Goal: Task Accomplishment & Management: Complete application form

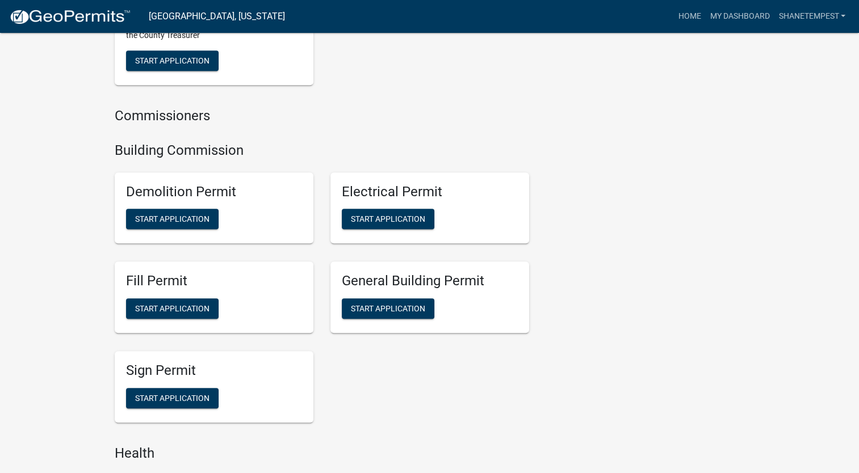
scroll to position [624, 0]
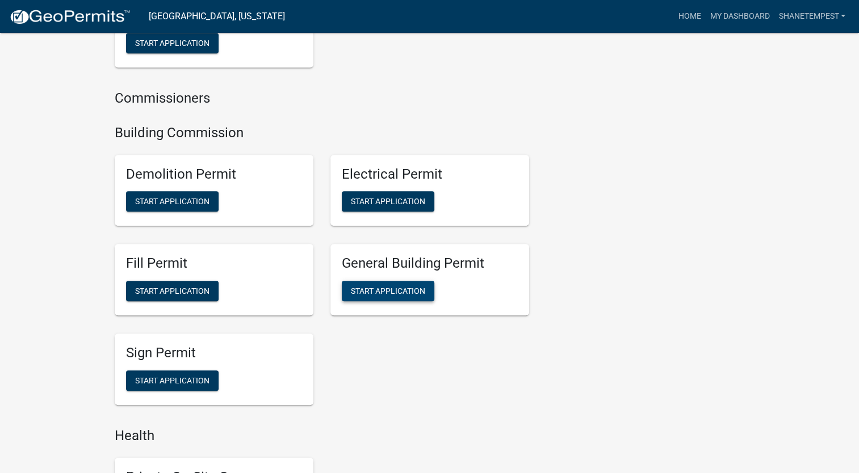
click at [411, 292] on span "Start Application" at bounding box center [388, 291] width 74 height 9
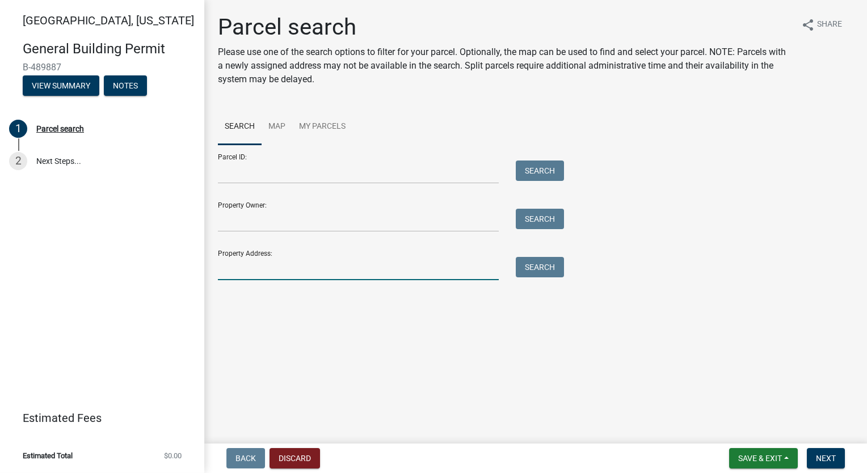
click at [309, 274] on input "Property Address:" at bounding box center [358, 268] width 281 height 23
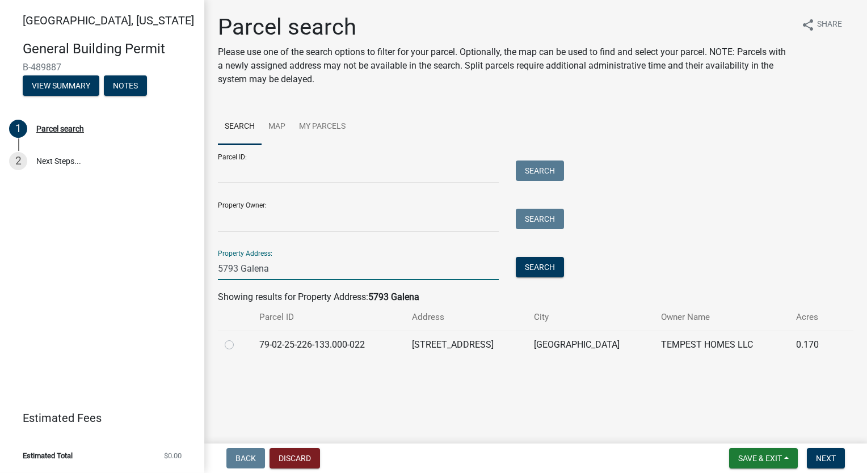
type input "5793 Galena"
click at [238, 338] on label at bounding box center [238, 338] width 0 height 0
click at [238, 343] on input "radio" at bounding box center [241, 341] width 7 height 7
radio input "true"
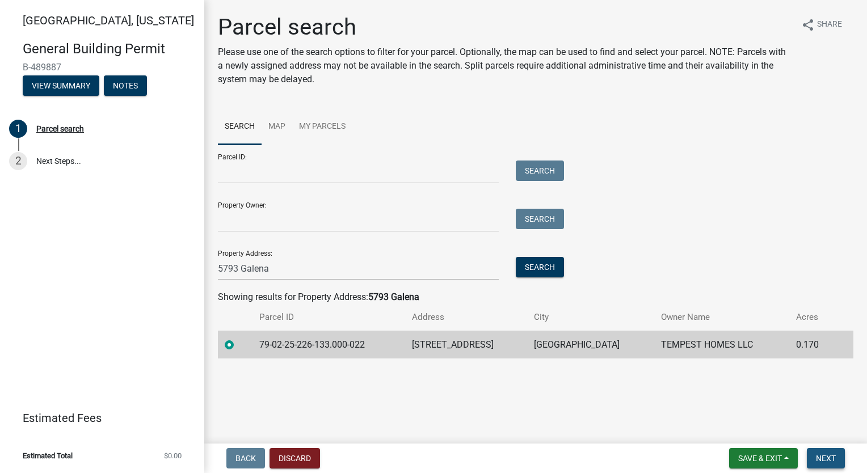
click at [839, 455] on button "Next" at bounding box center [826, 458] width 38 height 20
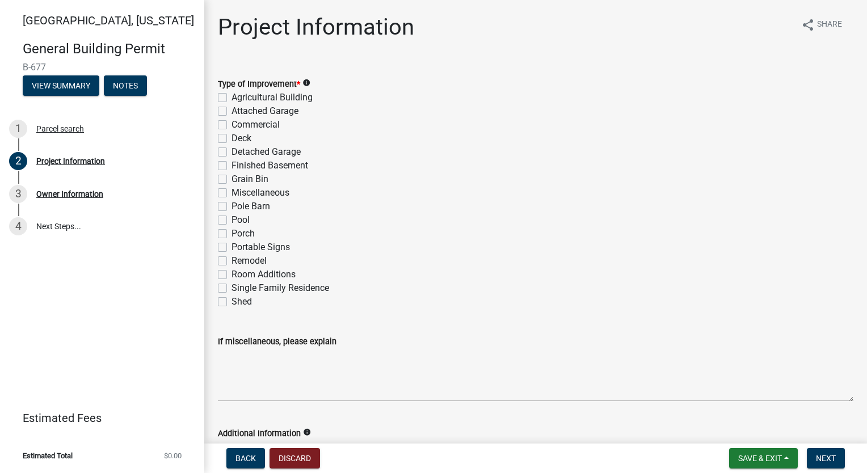
click at [227, 289] on div "Single Family Residence" at bounding box center [536, 288] width 636 height 14
click at [232, 288] on label "Single Family Residence" at bounding box center [281, 288] width 98 height 14
click at [232, 288] on input "Single Family Residence" at bounding box center [235, 284] width 7 height 7
checkbox input "true"
checkbox input "false"
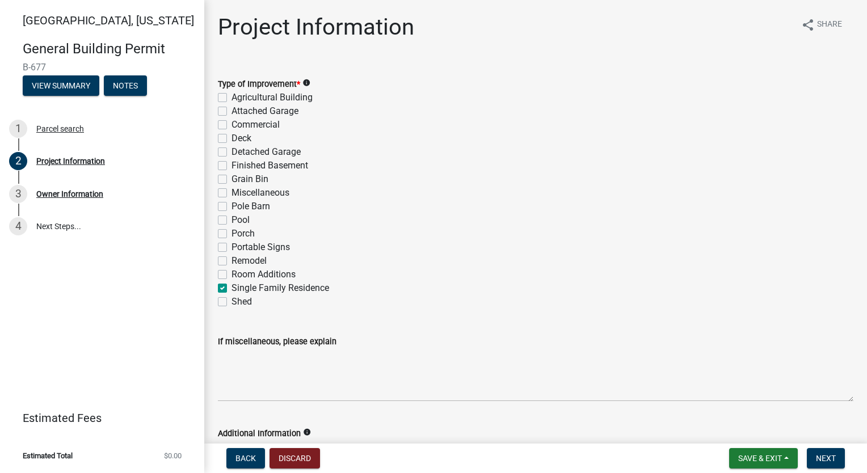
checkbox input "false"
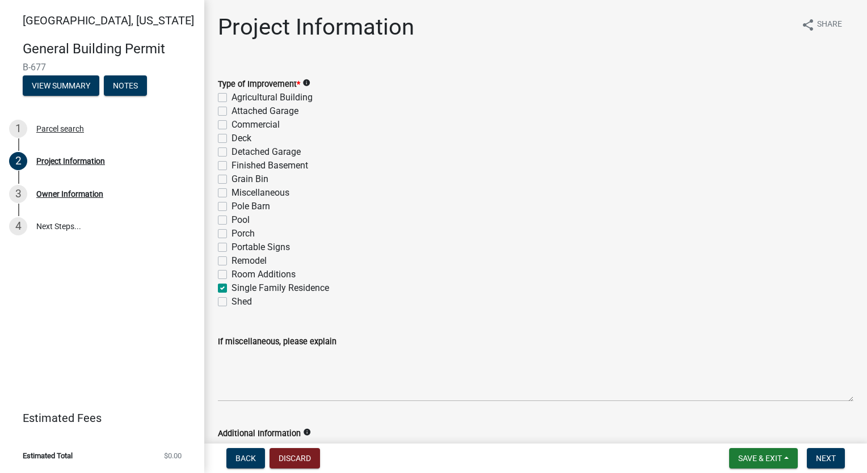
checkbox input "false"
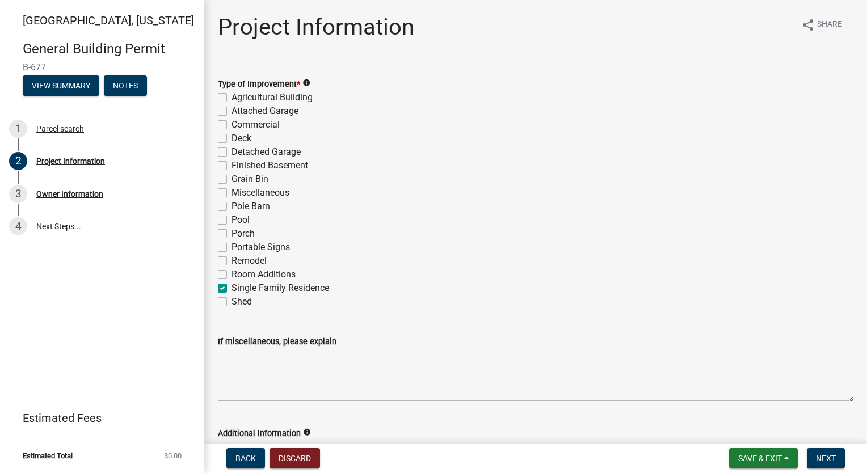
checkbox input "false"
checkbox input "true"
checkbox input "false"
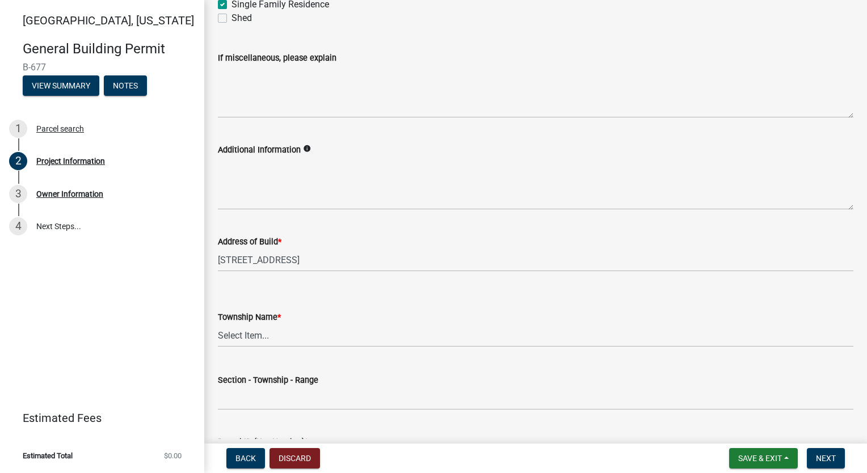
scroll to position [397, 0]
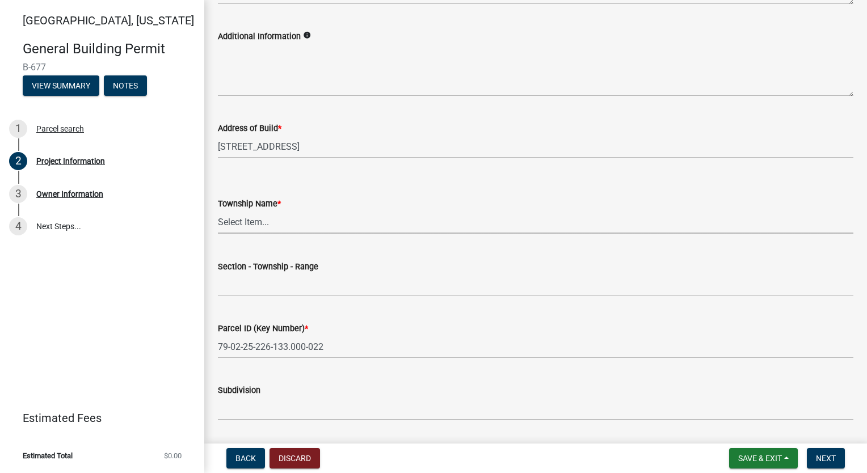
click at [279, 226] on select "Select Item... [PERSON_NAME] [PERSON_NAME] [GEOGRAPHIC_DATA][PERSON_NAME] Tippe…" at bounding box center [536, 222] width 636 height 23
click at [218, 211] on select "Select Item... [PERSON_NAME] [PERSON_NAME] [GEOGRAPHIC_DATA][PERSON_NAME] Tippe…" at bounding box center [536, 222] width 636 height 23
select select "f62e9ec7-2ce1-40c9-9d70-ac6e7ddc5d7c"
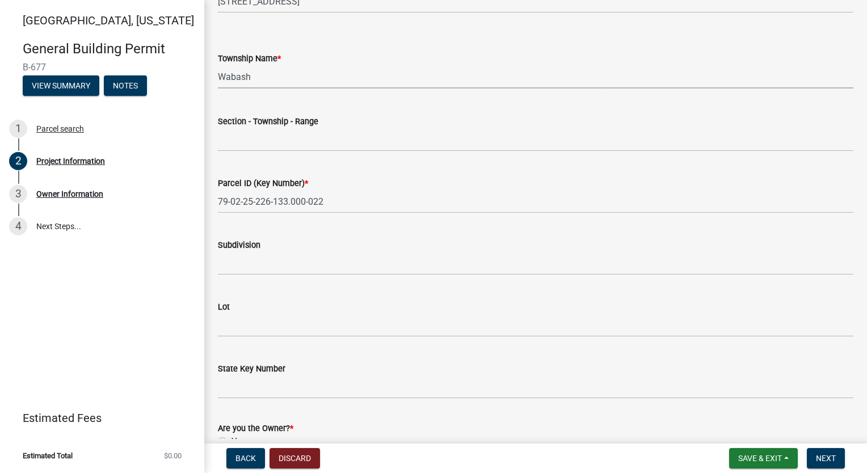
scroll to position [567, 0]
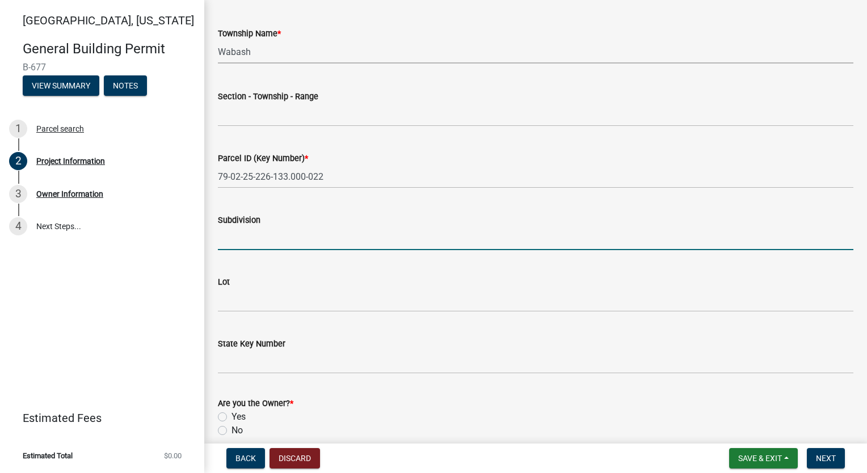
click at [296, 230] on input "Subdivision" at bounding box center [536, 238] width 636 height 23
type input "[PERSON_NAME] at [GEOGRAPHIC_DATA]"
type input "25-24-5"
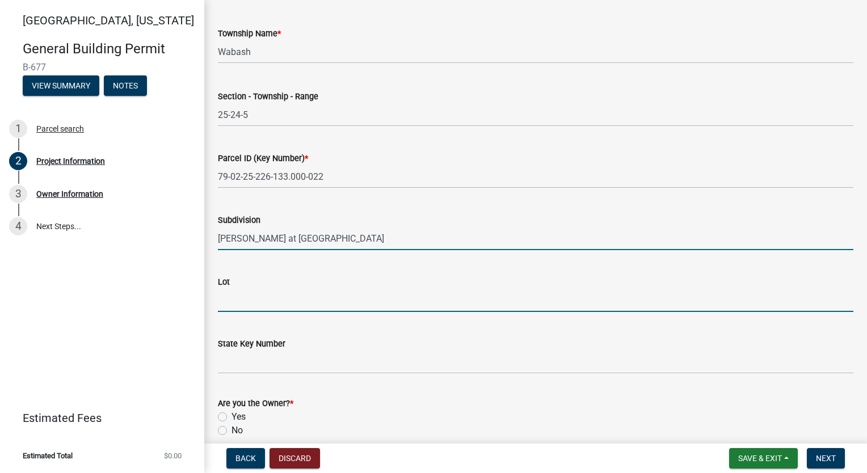
click at [285, 301] on input "Lot" at bounding box center [536, 300] width 636 height 23
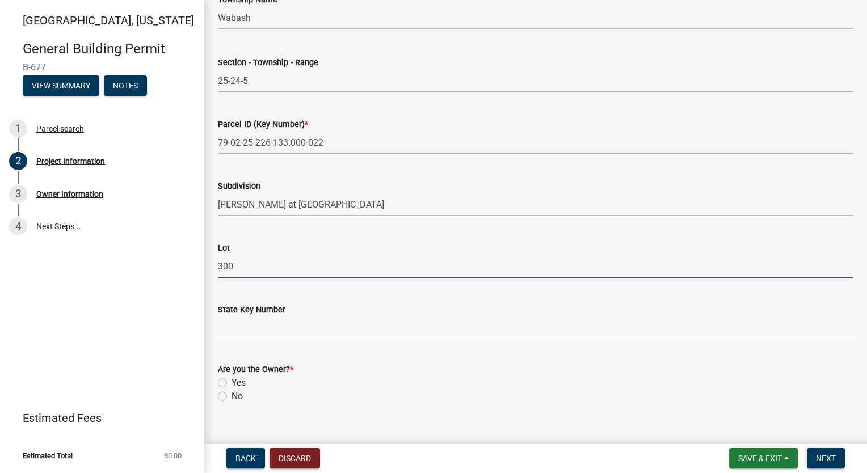
scroll to position [620, 0]
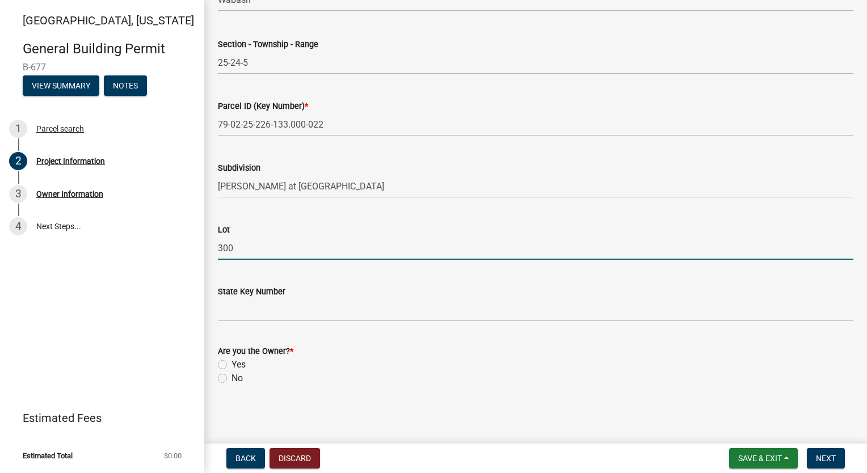
type input "300"
click at [232, 367] on label "Yes" at bounding box center [239, 365] width 14 height 14
click at [232, 365] on input "Yes" at bounding box center [235, 361] width 7 height 7
radio input "true"
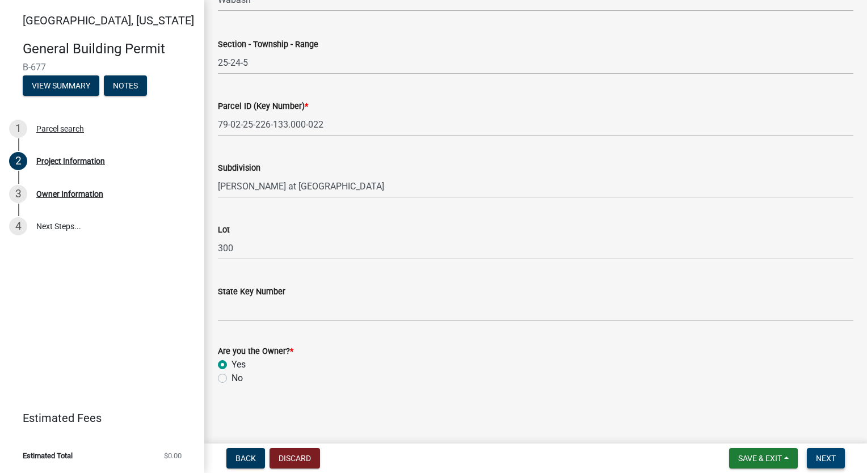
click at [823, 454] on span "Next" at bounding box center [826, 458] width 20 height 9
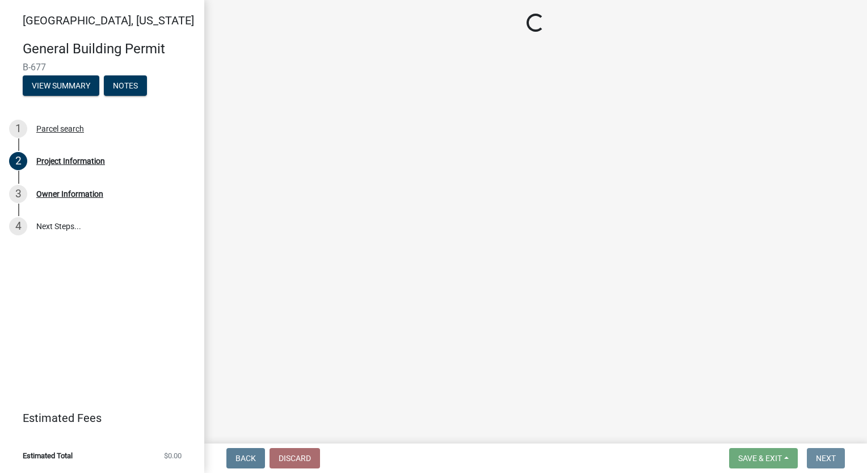
scroll to position [0, 0]
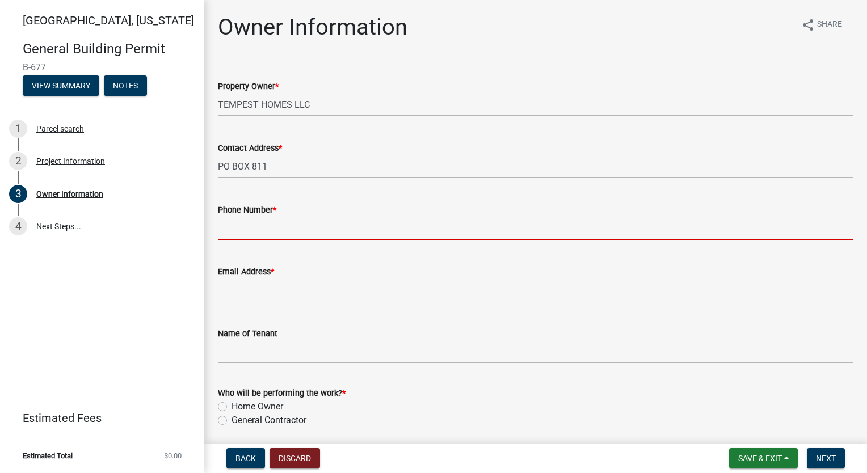
click at [271, 230] on input "Phone Number *" at bounding box center [536, 228] width 636 height 23
type input "7654186612"
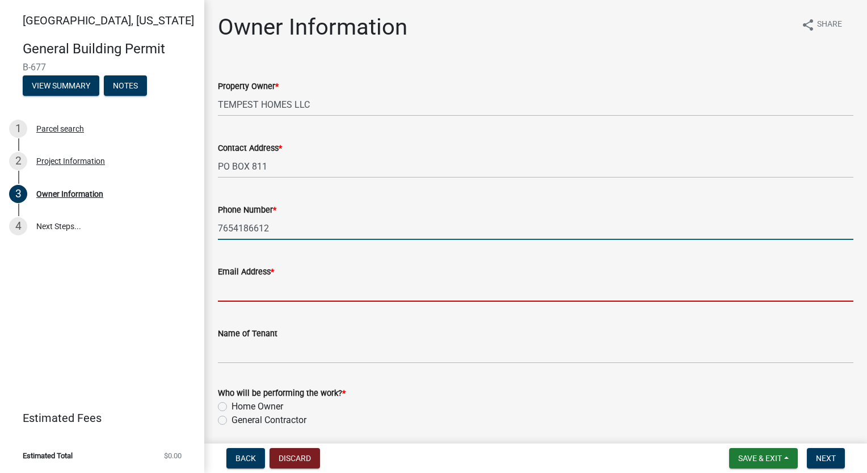
type input "[EMAIL_ADDRESS][DOMAIN_NAME]"
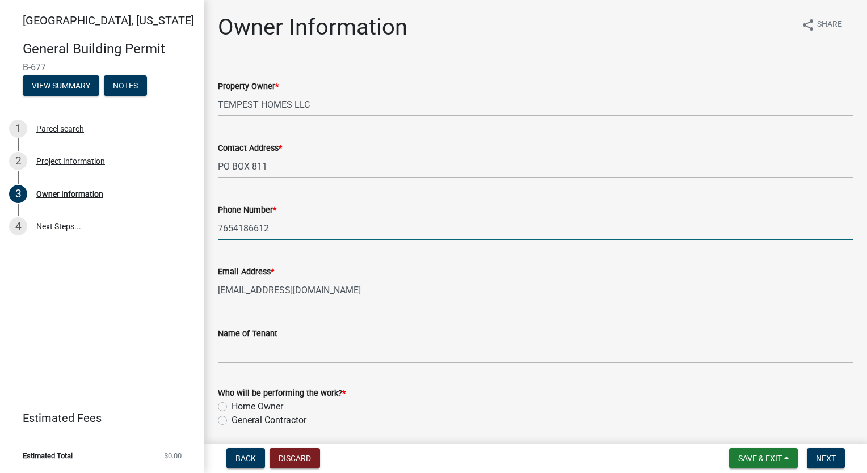
type input "[PERSON_NAME]"
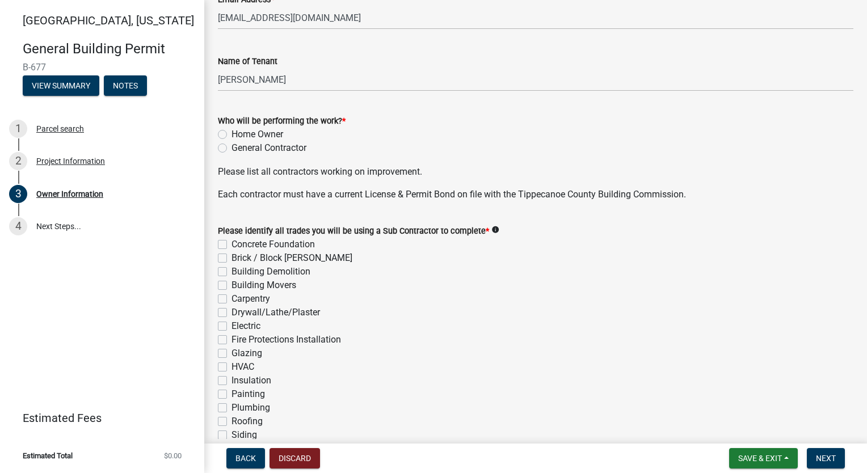
scroll to position [284, 0]
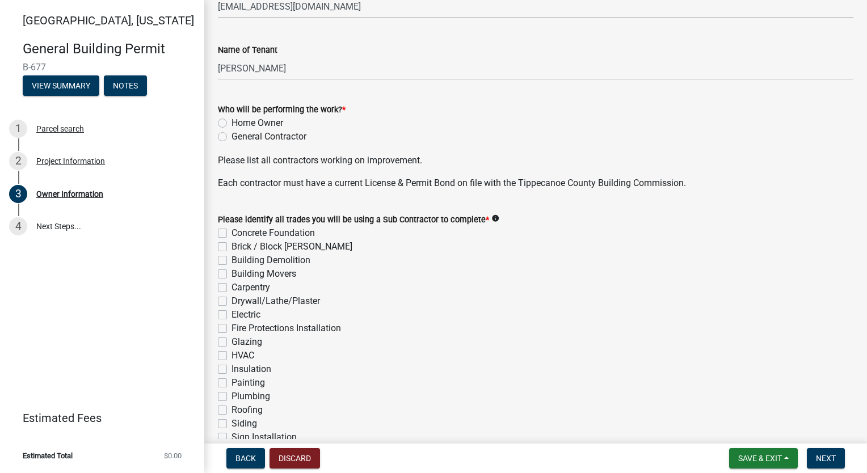
click at [232, 135] on label "General Contractor" at bounding box center [269, 137] width 75 height 14
click at [232, 135] on input "General Contractor" at bounding box center [235, 133] width 7 height 7
radio input "true"
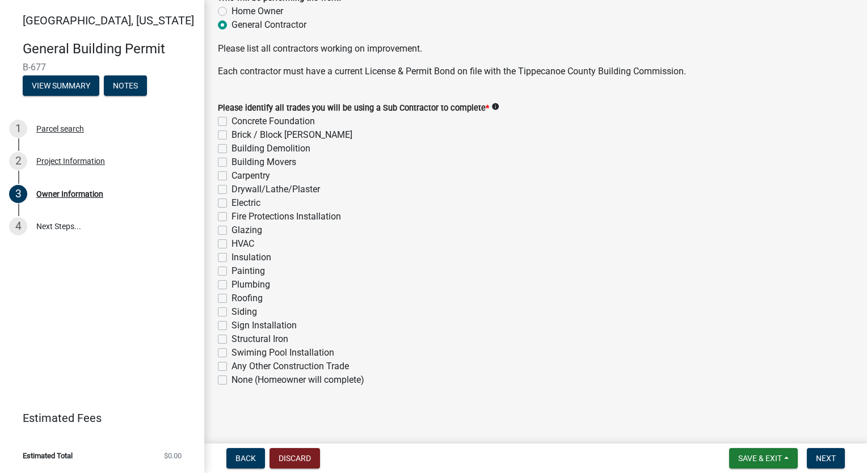
scroll to position [397, 0]
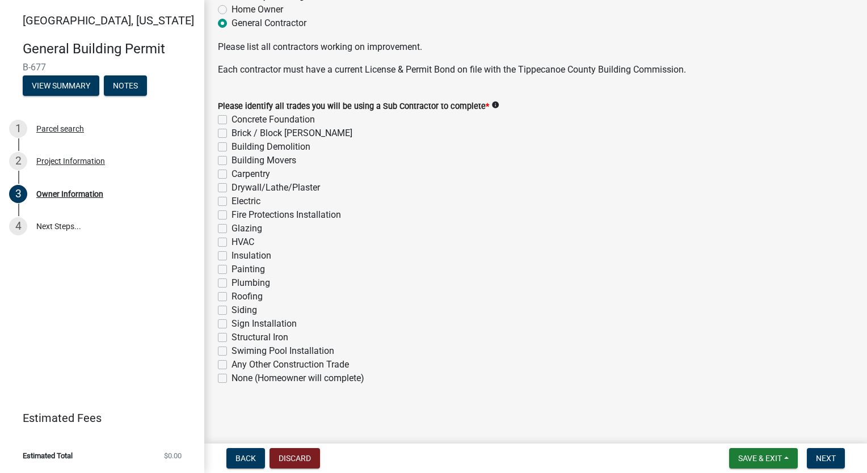
click at [232, 117] on label "Concrete Foundation" at bounding box center [273, 120] width 83 height 14
click at [232, 117] on input "Concrete Foundation" at bounding box center [235, 116] width 7 height 7
checkbox input "true"
checkbox input "false"
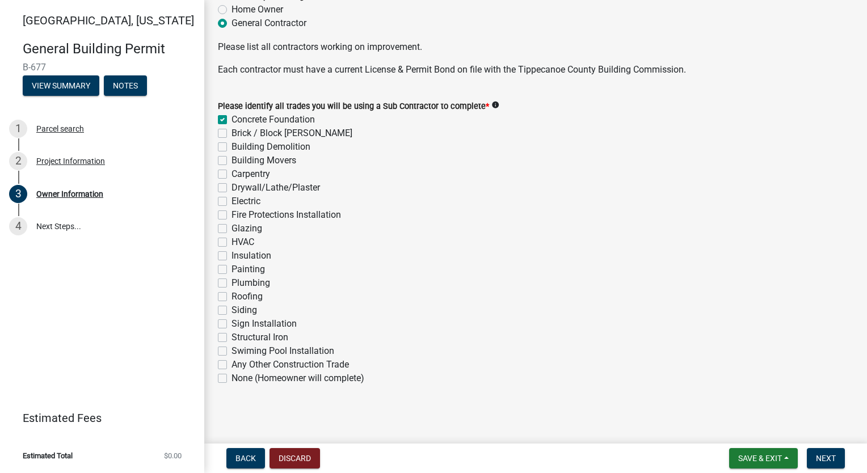
checkbox input "false"
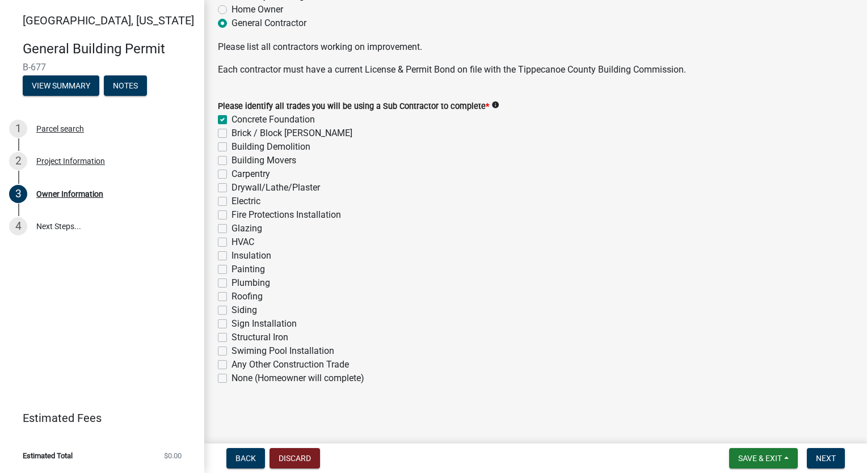
checkbox input "false"
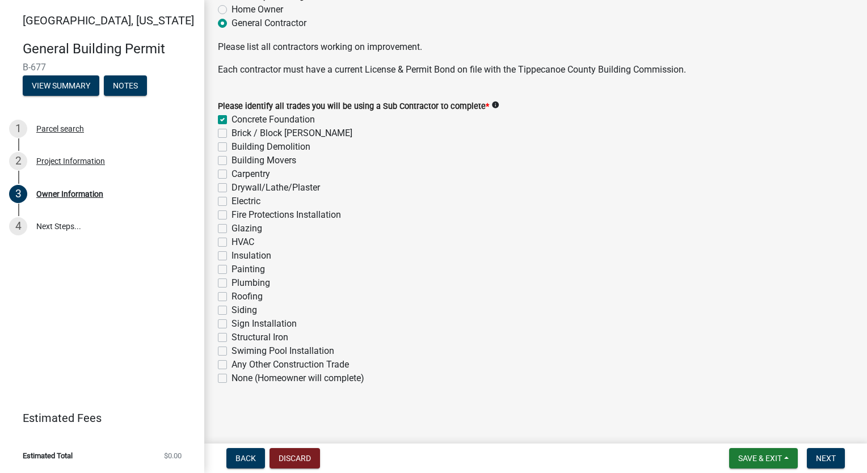
checkbox input "false"
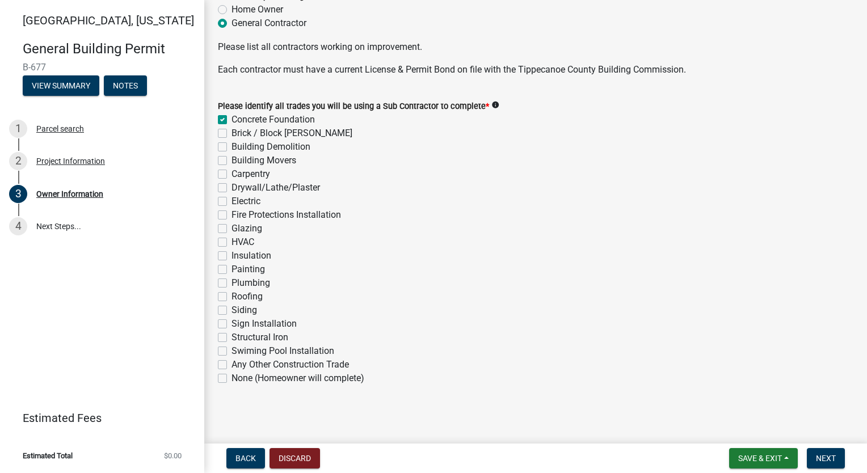
checkbox input "false"
click at [232, 129] on label "Brick / Block [PERSON_NAME]" at bounding box center [292, 134] width 121 height 14
click at [232, 129] on input "Brick / Block [PERSON_NAME]" at bounding box center [235, 130] width 7 height 7
checkbox input "true"
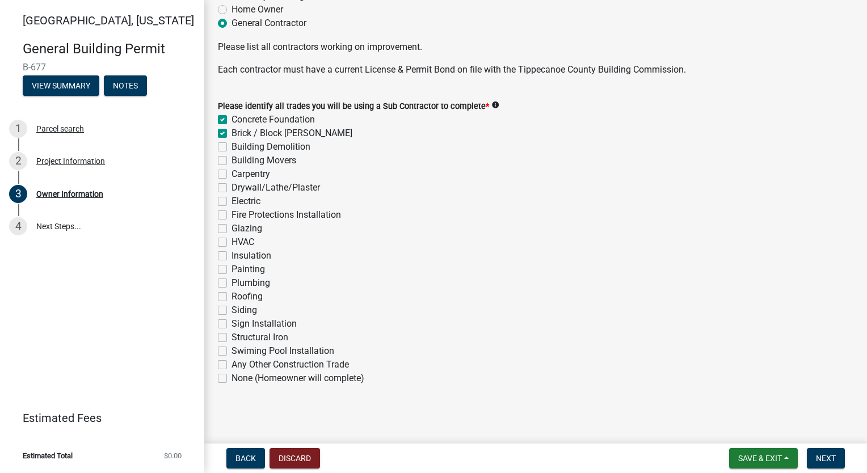
checkbox input "true"
checkbox input "false"
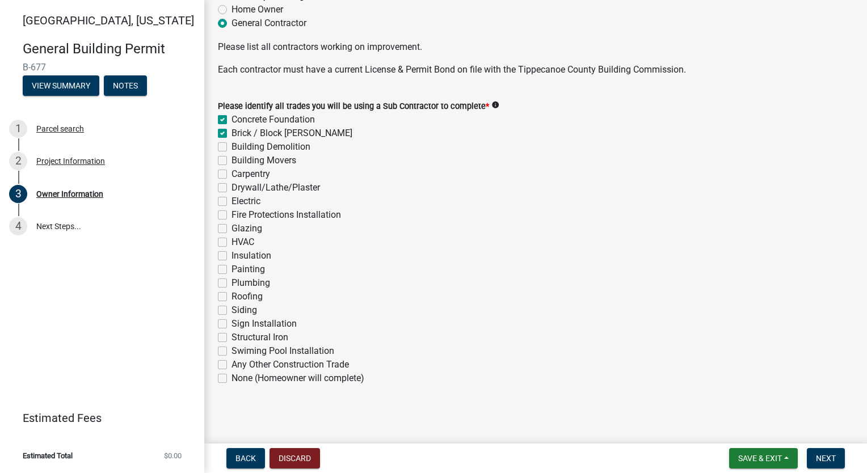
checkbox input "false"
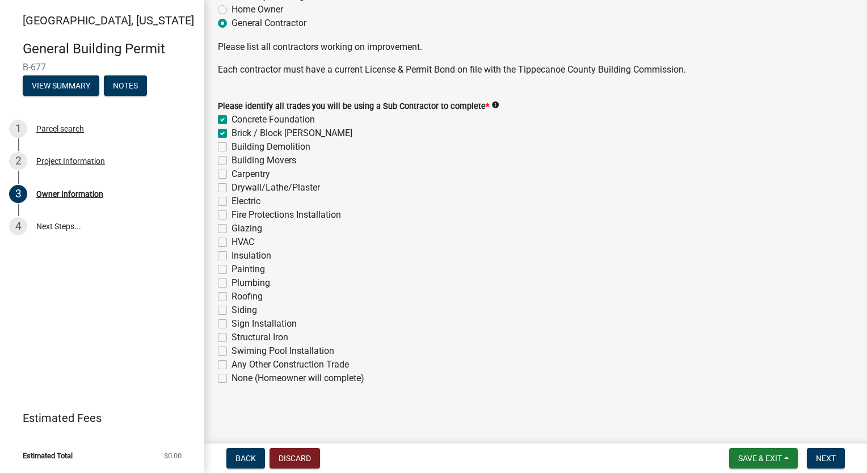
checkbox input "false"
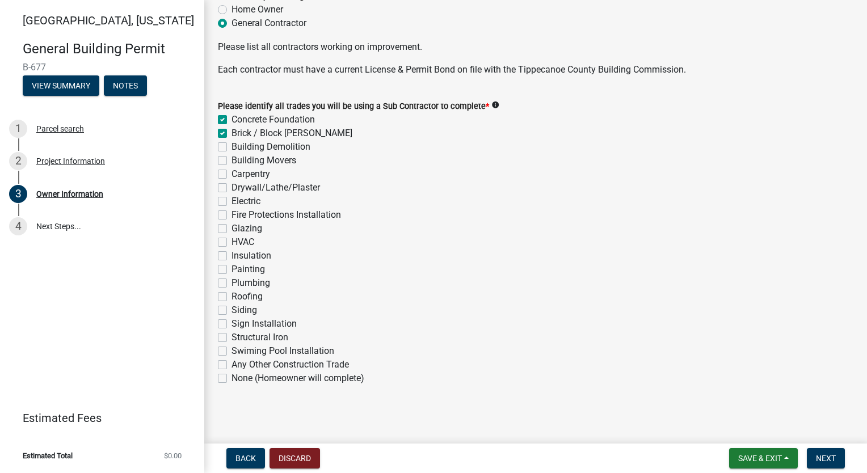
checkbox input "false"
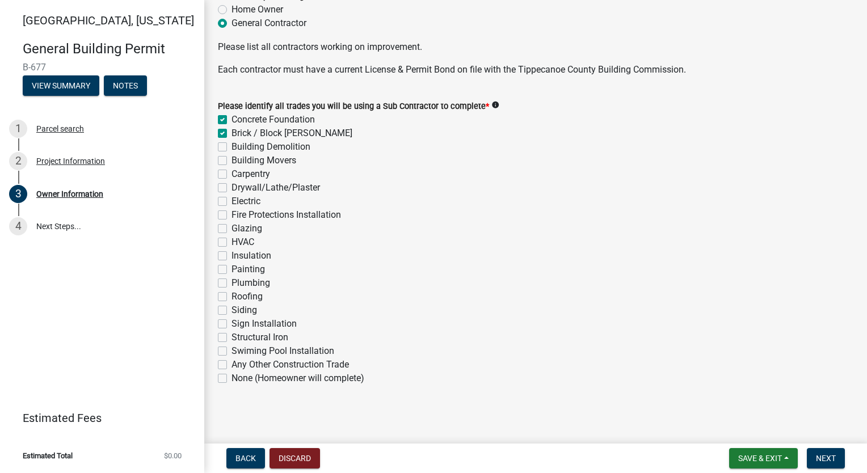
click at [232, 170] on label "Carpentry" at bounding box center [251, 174] width 39 height 14
click at [232, 170] on input "Carpentry" at bounding box center [235, 170] width 7 height 7
checkbox input "true"
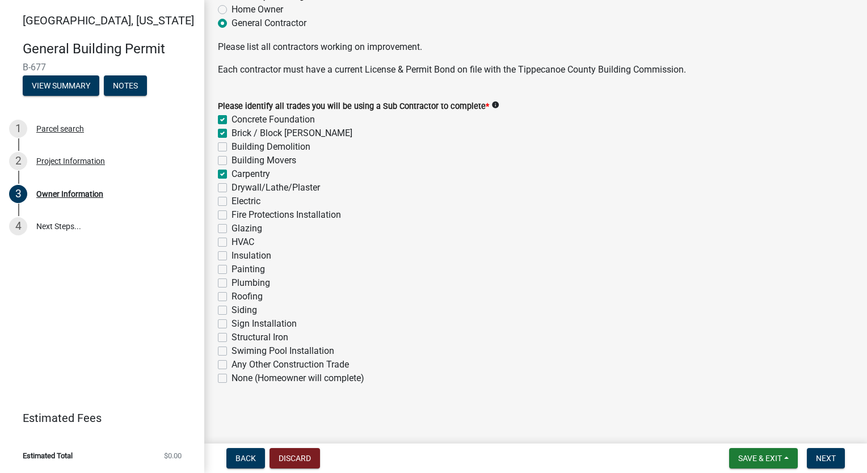
checkbox input "false"
checkbox input "true"
checkbox input "false"
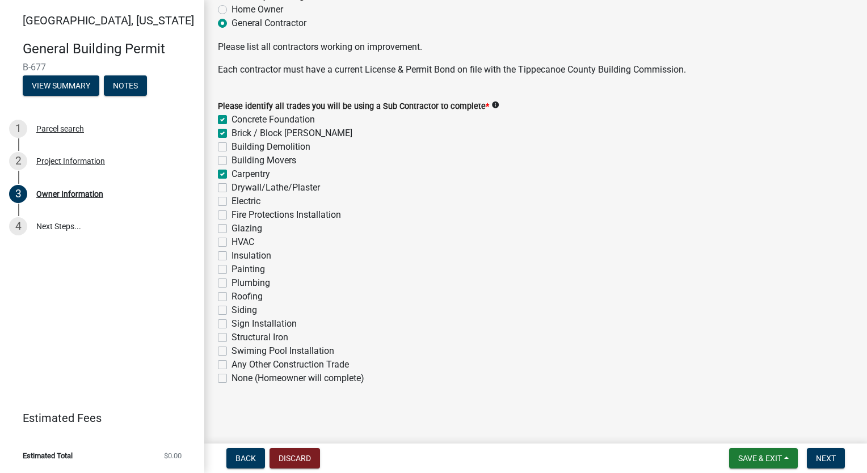
checkbox input "false"
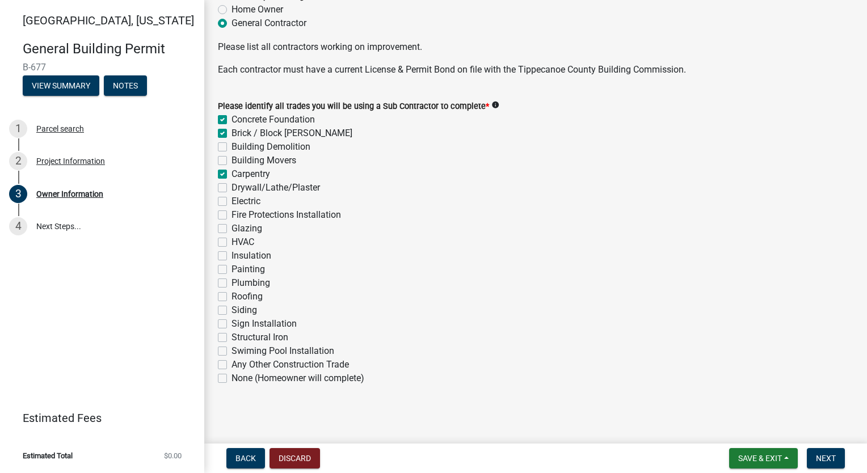
checkbox input "false"
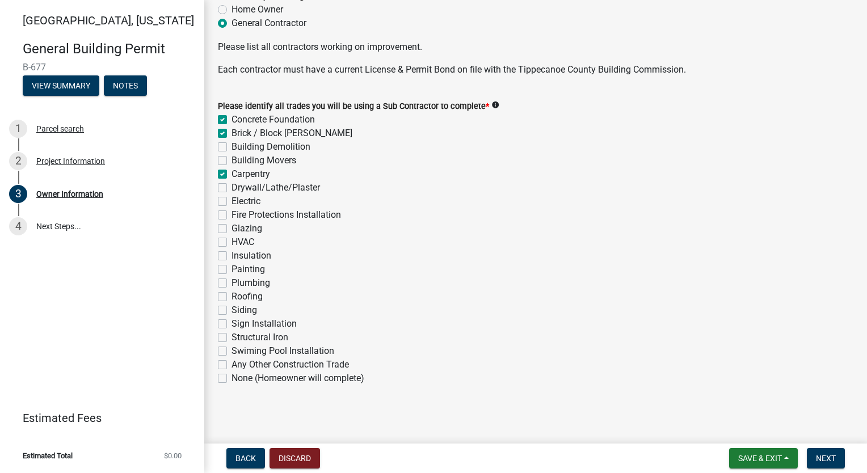
checkbox input "false"
click at [232, 190] on label "Drywall/Lathe/Plaster" at bounding box center [276, 188] width 89 height 14
click at [232, 188] on input "Drywall/Lathe/Plaster" at bounding box center [235, 184] width 7 height 7
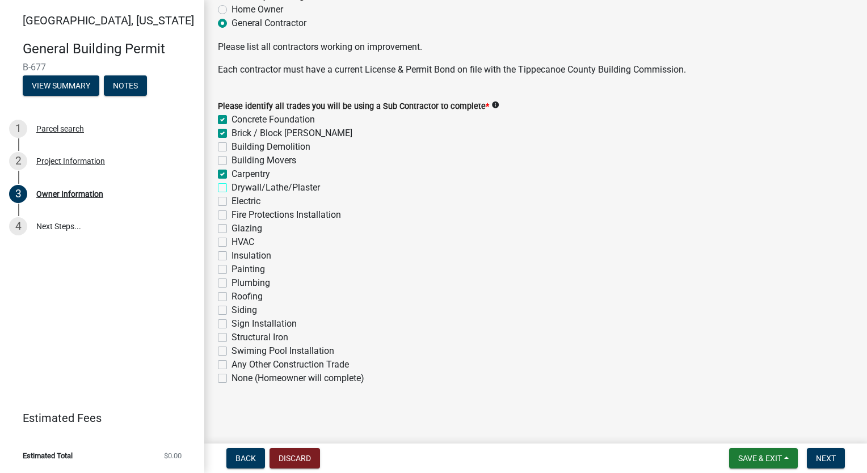
checkbox input "true"
checkbox input "false"
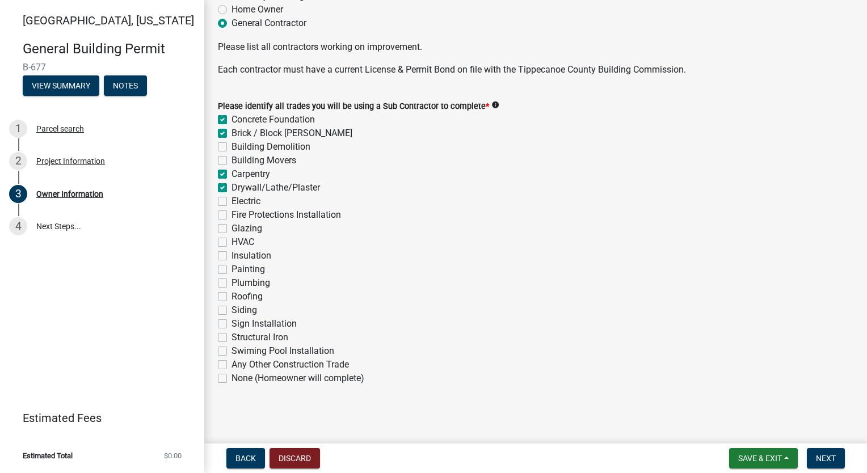
checkbox input "true"
checkbox input "false"
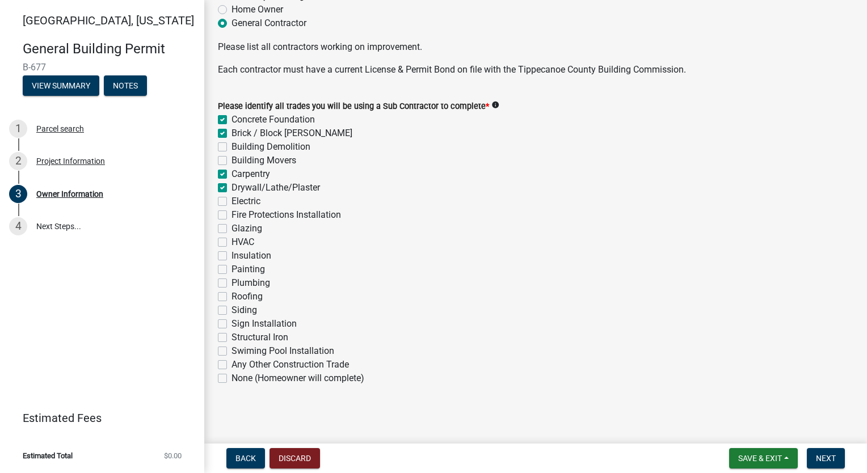
checkbox input "false"
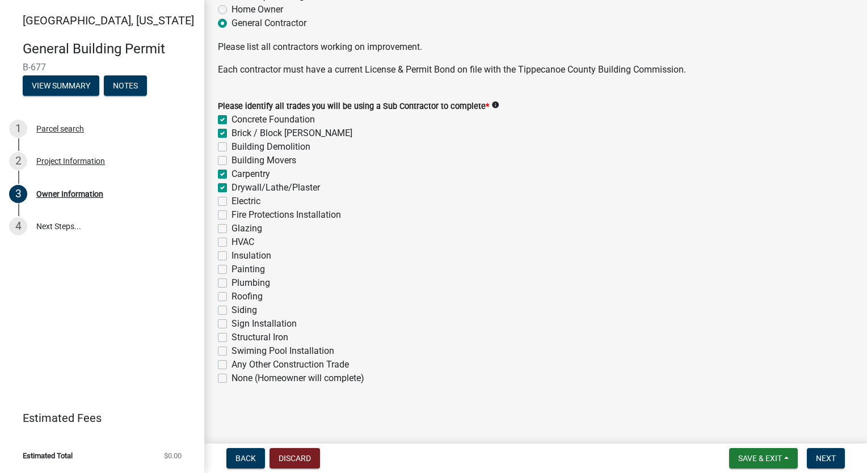
checkbox input "false"
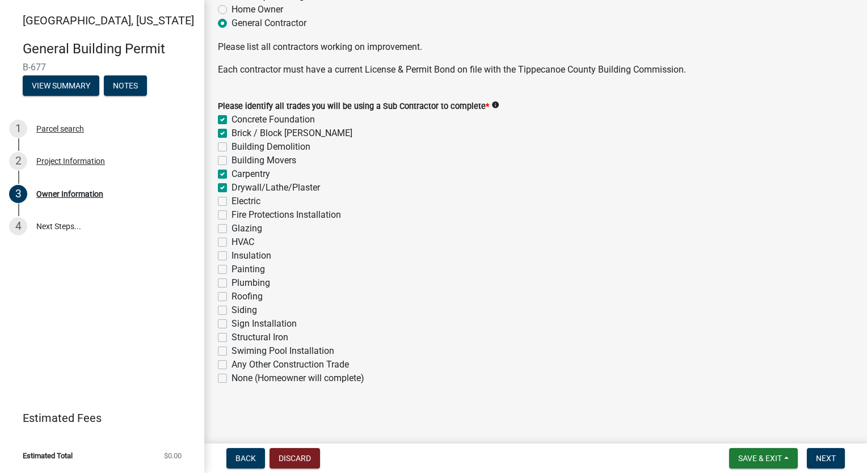
checkbox input "false"
click at [232, 200] on label "Electric" at bounding box center [246, 202] width 29 height 14
click at [232, 200] on input "Electric" at bounding box center [235, 198] width 7 height 7
checkbox input "true"
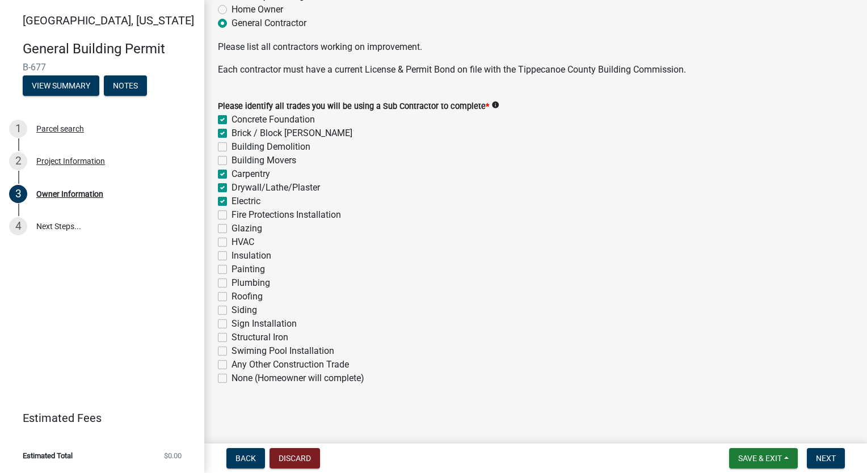
checkbox input "true"
checkbox input "false"
checkbox input "true"
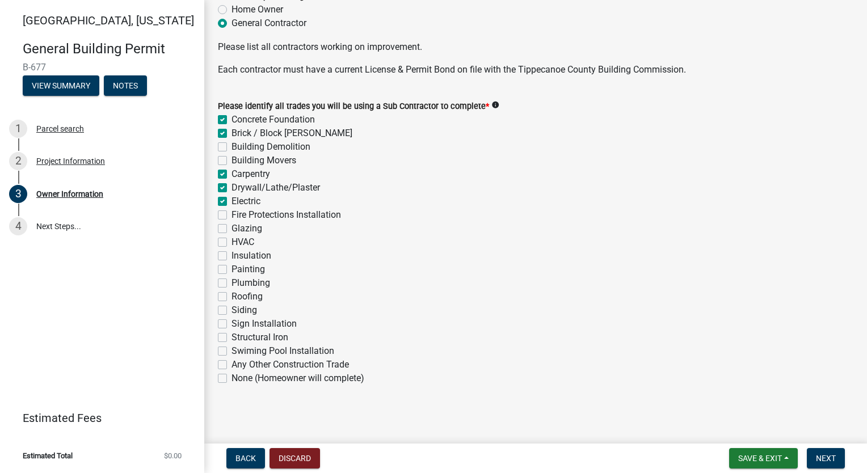
checkbox input "true"
checkbox input "false"
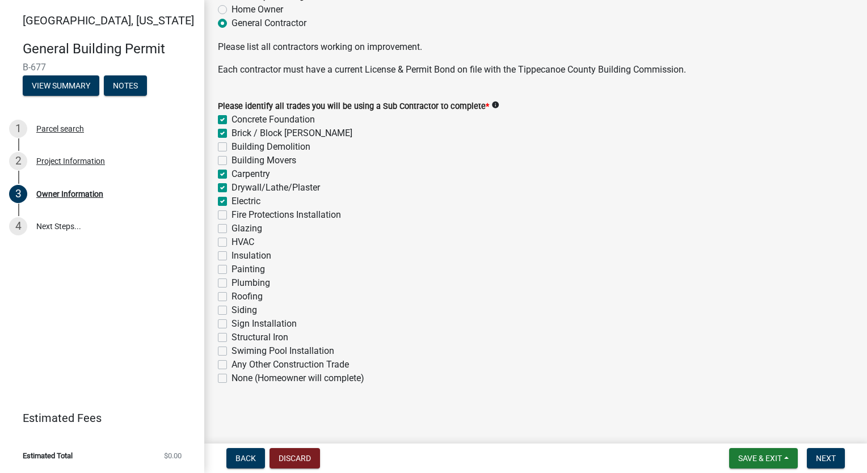
checkbox input "false"
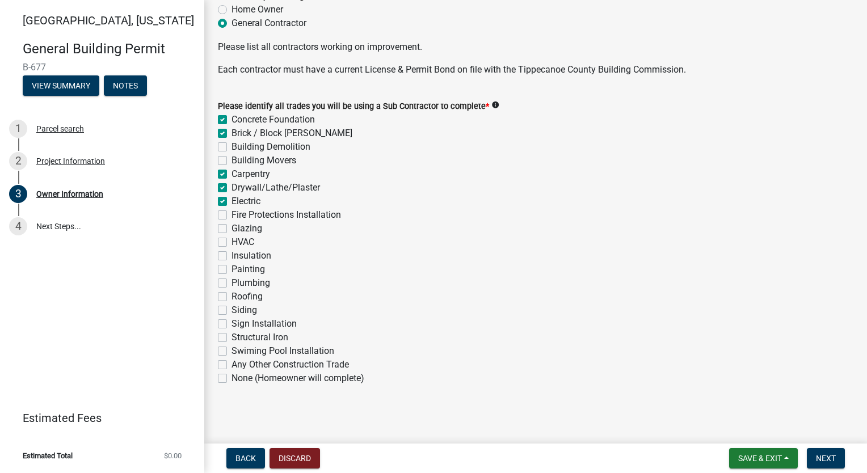
checkbox input "false"
click at [232, 239] on label "HVAC" at bounding box center [243, 242] width 23 height 14
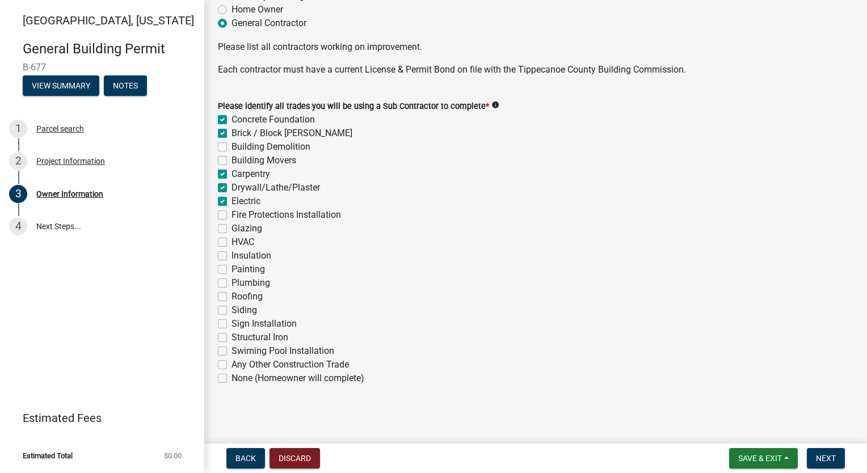
click at [232, 239] on input "HVAC" at bounding box center [235, 238] width 7 height 7
checkbox input "true"
checkbox input "false"
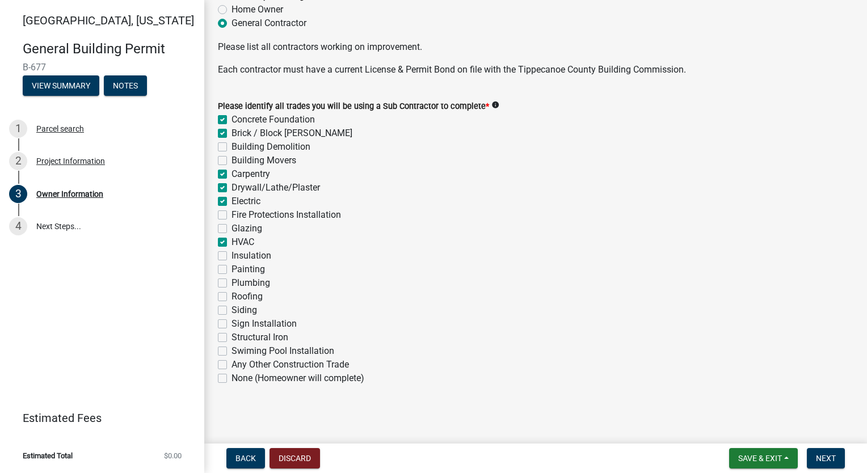
checkbox input "false"
checkbox input "true"
checkbox input "false"
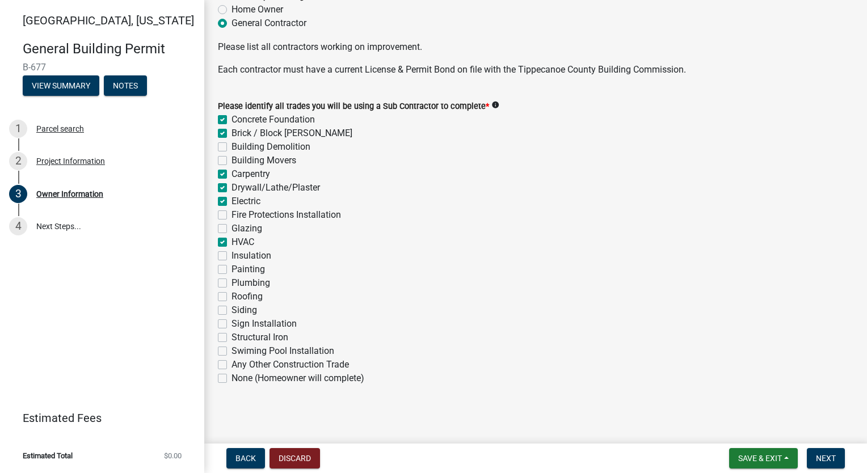
checkbox input "false"
checkbox input "true"
checkbox input "false"
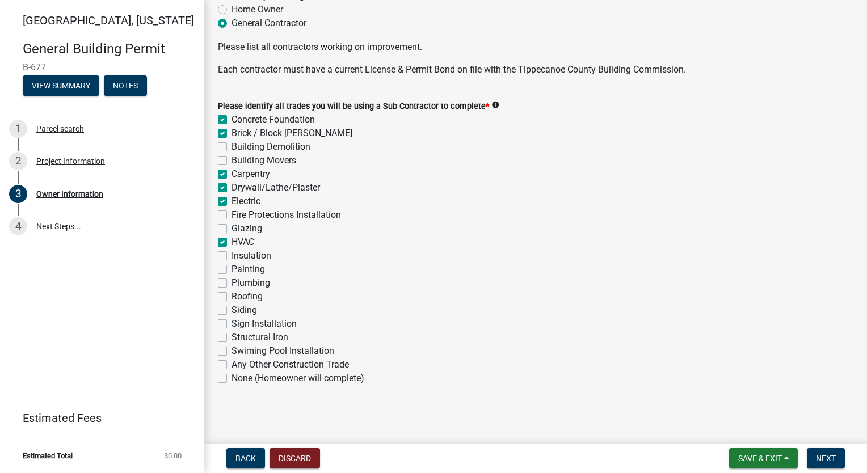
checkbox input "false"
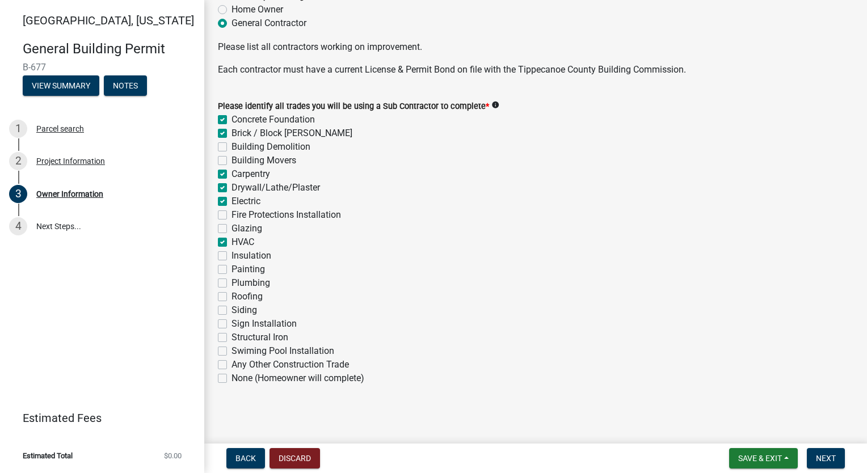
checkbox input "false"
click at [232, 258] on label "Insulation" at bounding box center [252, 256] width 40 height 14
click at [232, 256] on input "Insulation" at bounding box center [235, 252] width 7 height 7
checkbox input "true"
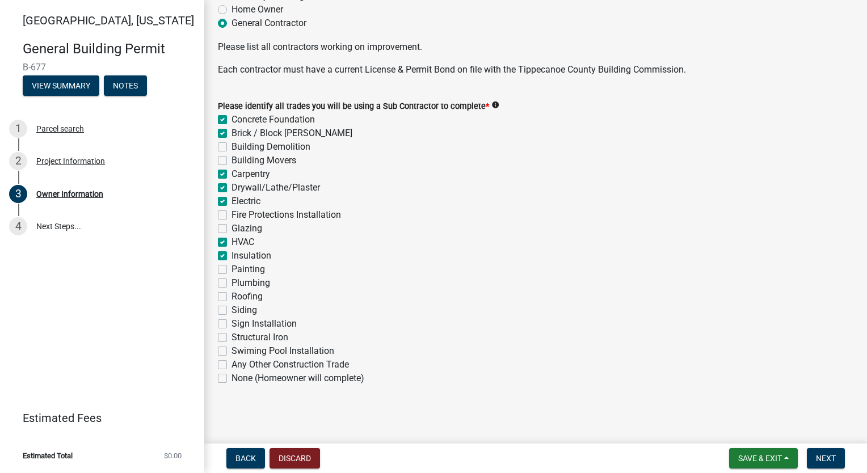
checkbox input "true"
checkbox input "false"
checkbox input "true"
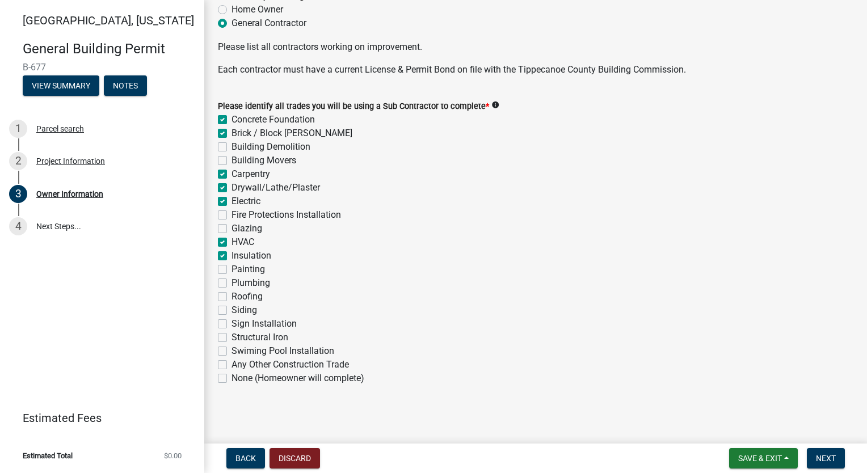
checkbox input "true"
checkbox input "false"
checkbox input "true"
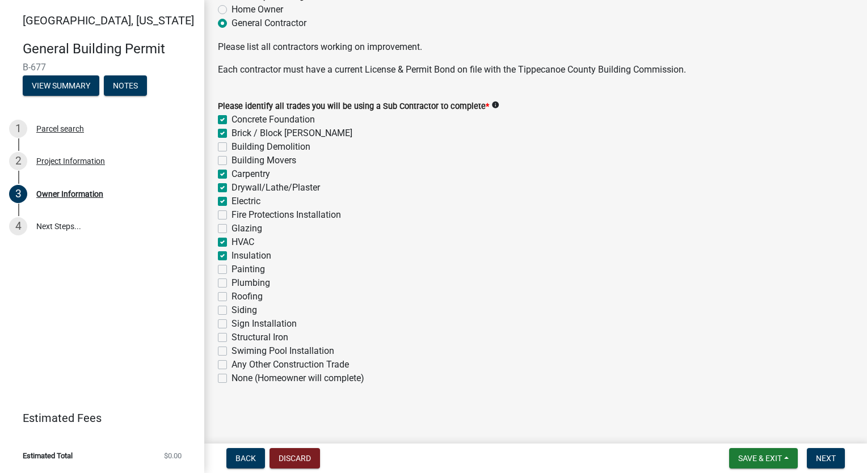
checkbox input "true"
checkbox input "false"
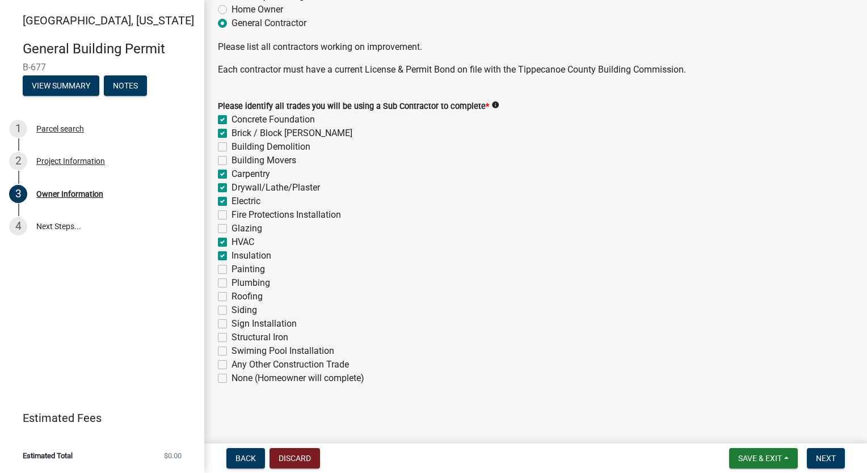
checkbox input "false"
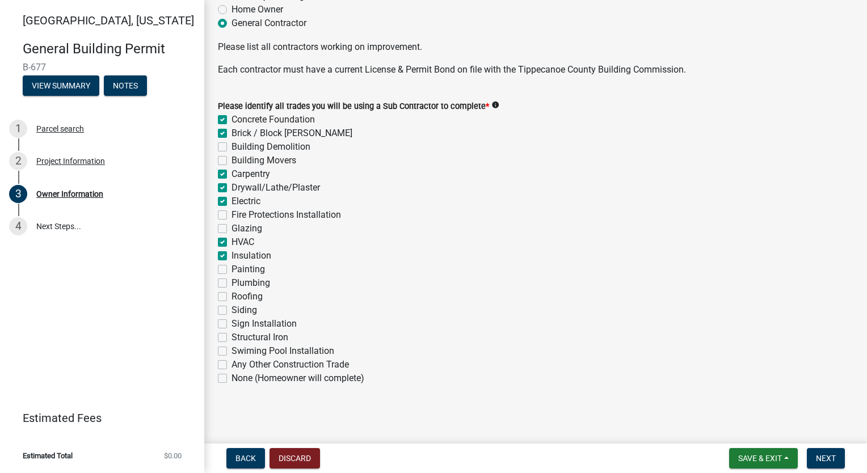
click at [232, 272] on label "Painting" at bounding box center [248, 270] width 33 height 14
click at [232, 270] on input "Painting" at bounding box center [235, 266] width 7 height 7
checkbox input "true"
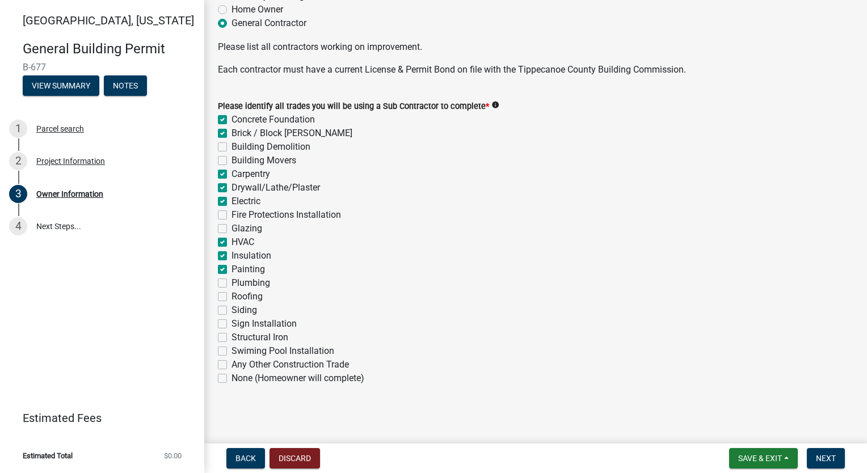
checkbox input "false"
checkbox input "true"
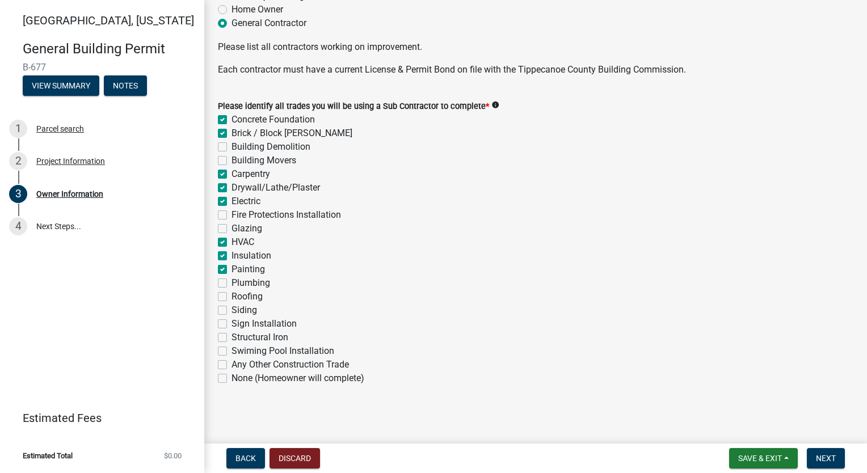
checkbox input "false"
checkbox input "true"
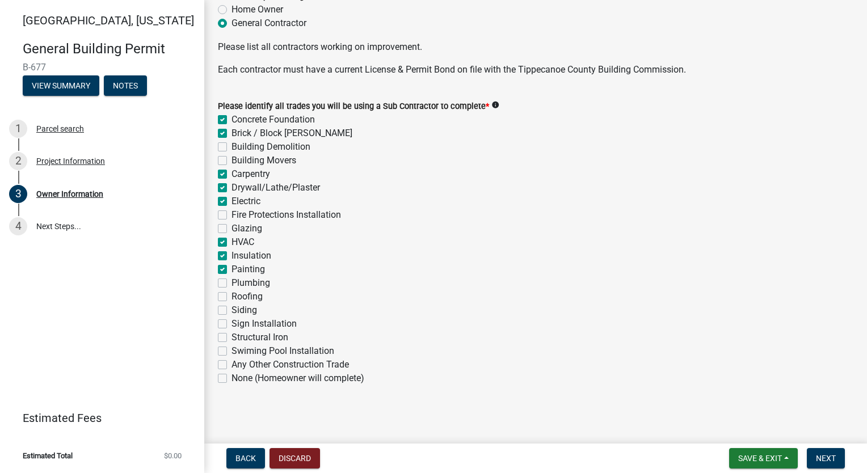
checkbox input "false"
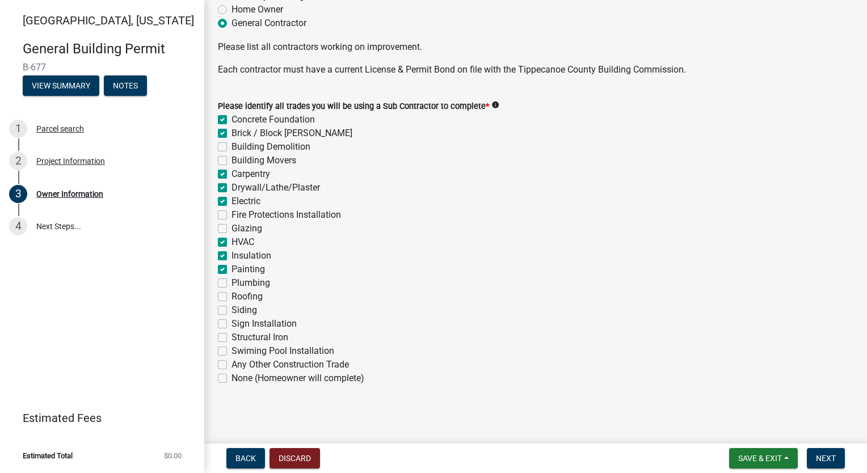
checkbox input "false"
click at [232, 285] on label "Plumbing" at bounding box center [251, 283] width 39 height 14
click at [232, 284] on input "Plumbing" at bounding box center [235, 279] width 7 height 7
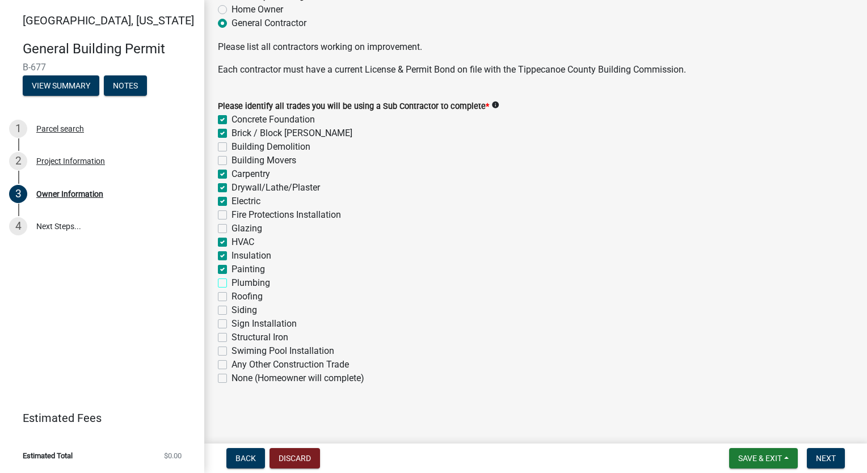
checkbox input "true"
checkbox input "false"
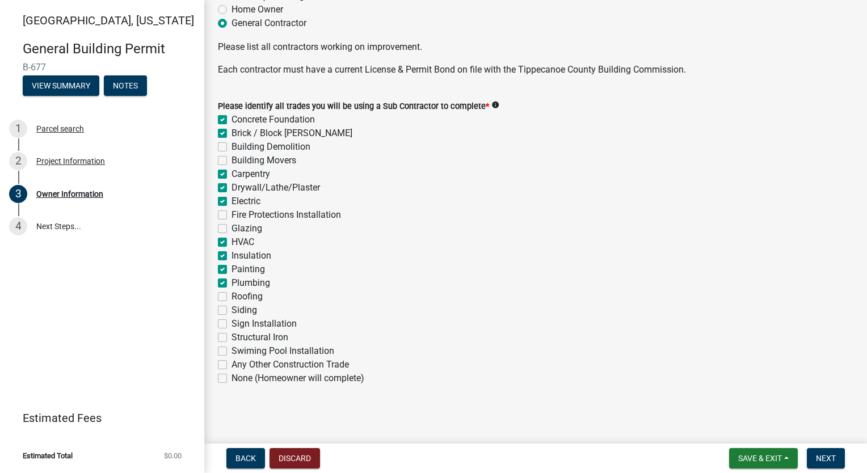
click at [232, 296] on label "Roofing" at bounding box center [247, 297] width 31 height 14
click at [232, 296] on input "Roofing" at bounding box center [235, 293] width 7 height 7
click at [232, 310] on label "Siding" at bounding box center [245, 311] width 26 height 14
click at [232, 310] on input "Siding" at bounding box center [235, 307] width 7 height 7
click at [837, 453] on button "Next" at bounding box center [826, 458] width 38 height 20
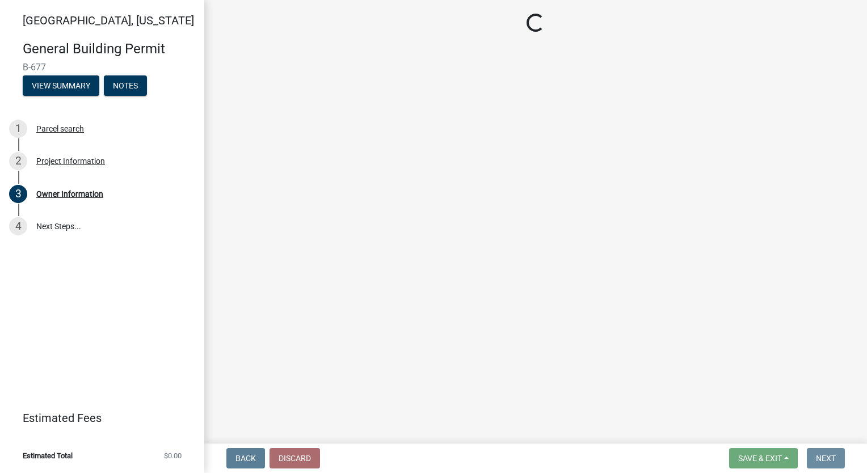
scroll to position [0, 0]
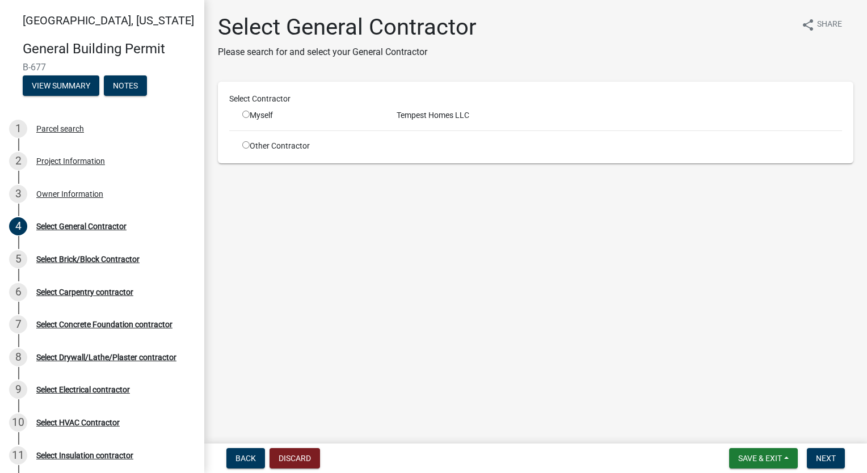
click at [246, 117] on input "radio" at bounding box center [245, 114] width 7 height 7
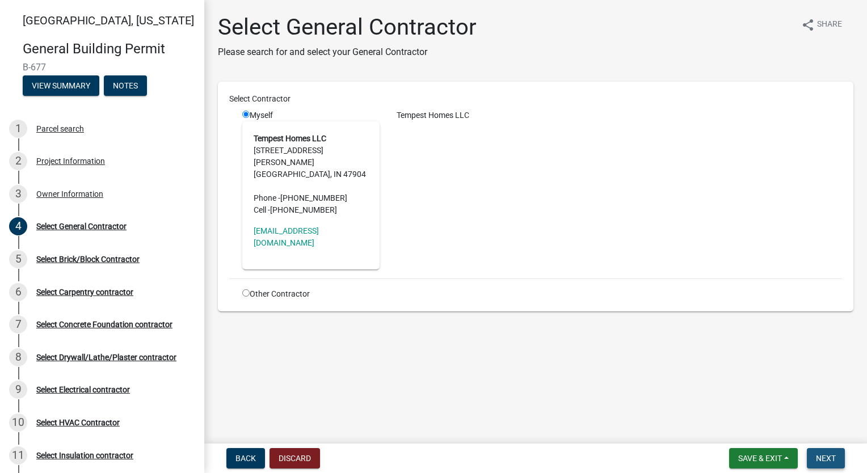
click at [835, 456] on span "Next" at bounding box center [826, 458] width 20 height 9
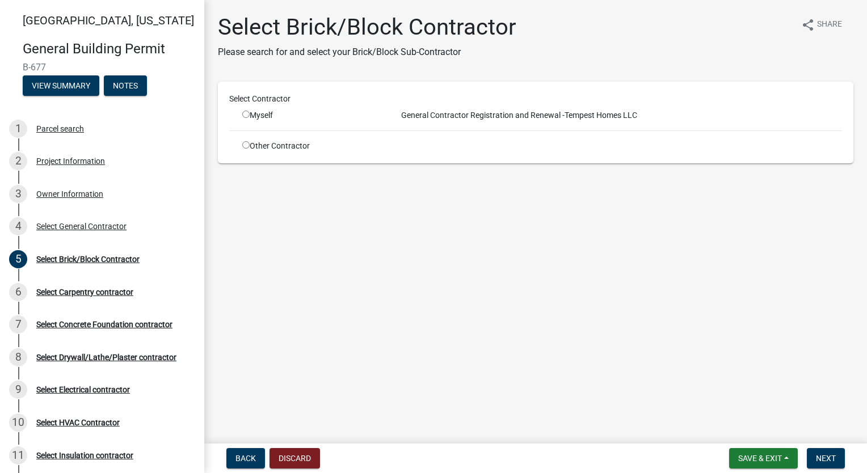
click at [245, 149] on div "Other Contractor" at bounding box center [311, 146] width 154 height 12
drag, startPoint x: 245, startPoint y: 148, endPoint x: 256, endPoint y: 152, distance: 12.2
click at [245, 146] on input "radio" at bounding box center [245, 144] width 7 height 7
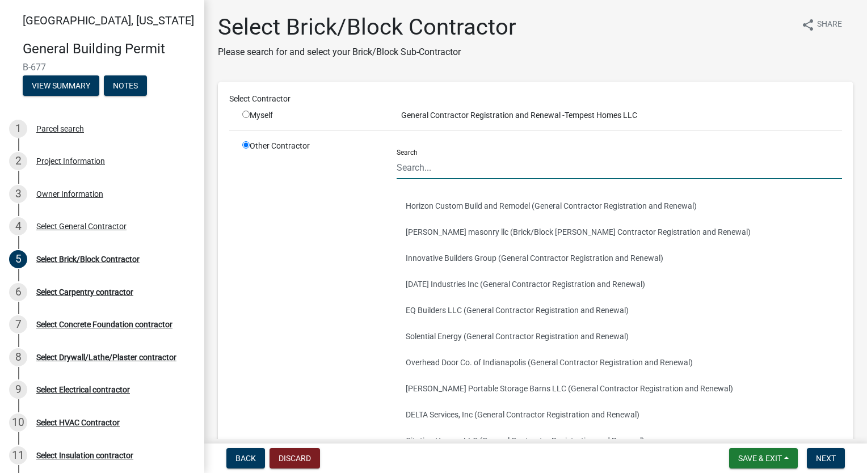
click at [491, 174] on input "Search" at bounding box center [619, 167] width 445 height 23
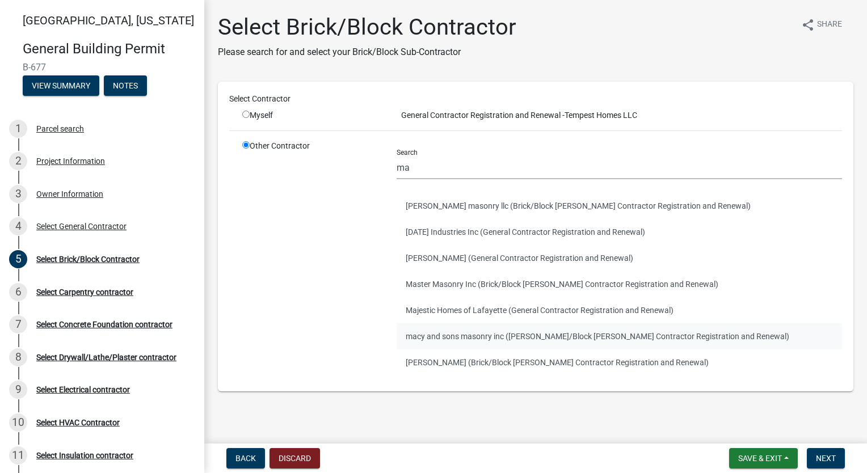
click at [465, 333] on button "macy and sons masonry inc ([PERSON_NAME]/Block [PERSON_NAME] Contractor Registr…" at bounding box center [619, 336] width 445 height 26
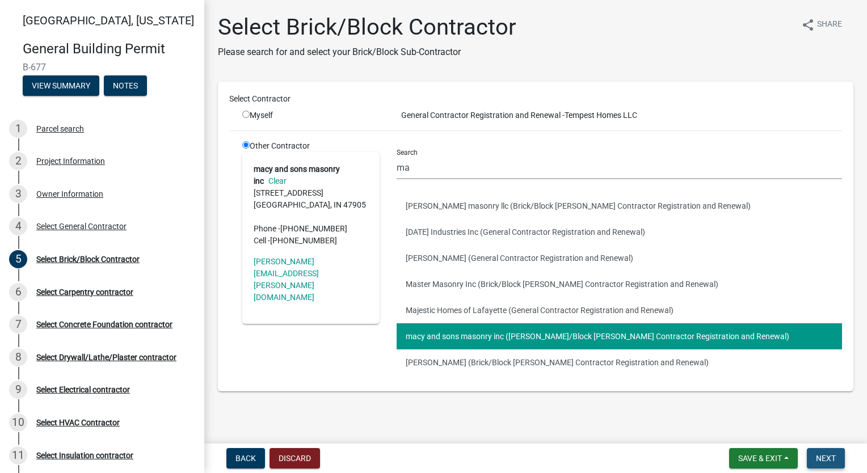
click at [822, 461] on span "Next" at bounding box center [826, 458] width 20 height 9
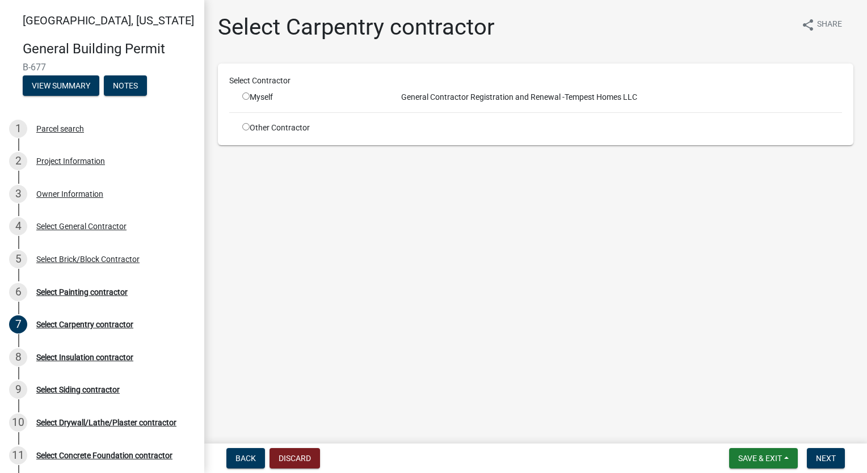
click at [247, 127] on input "radio" at bounding box center [245, 126] width 7 height 7
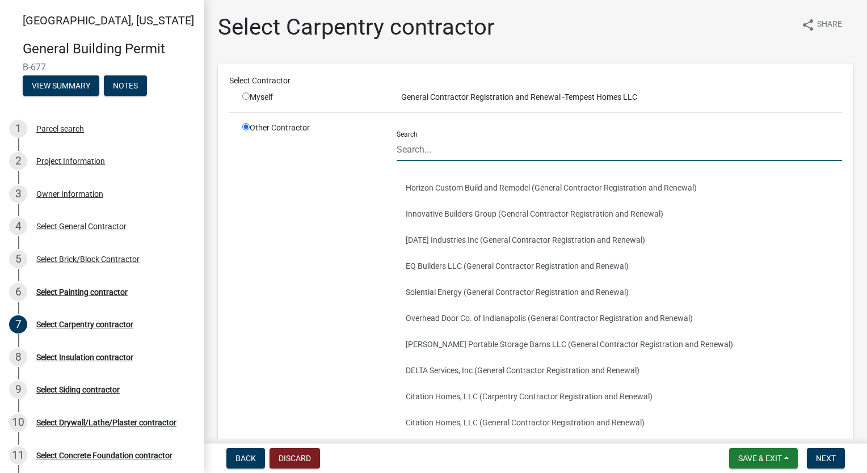
click at [463, 151] on input "Search" at bounding box center [619, 149] width 445 height 23
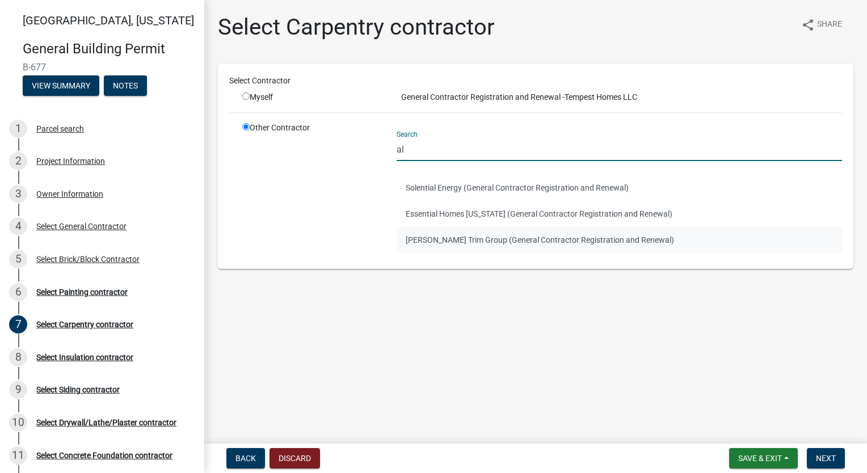
click at [456, 237] on button "[PERSON_NAME] Trim Group (General Contractor Registration and Renewal)" at bounding box center [619, 240] width 445 height 26
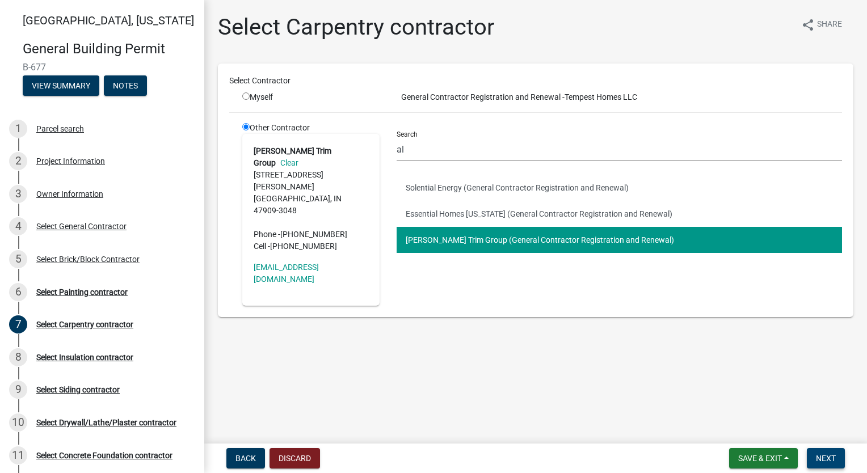
click at [836, 461] on button "Next" at bounding box center [826, 458] width 38 height 20
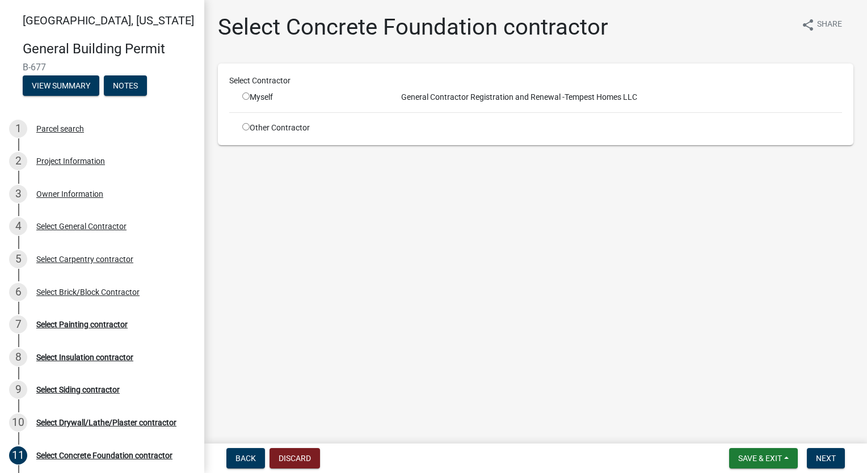
click at [247, 128] on input "radio" at bounding box center [245, 126] width 7 height 7
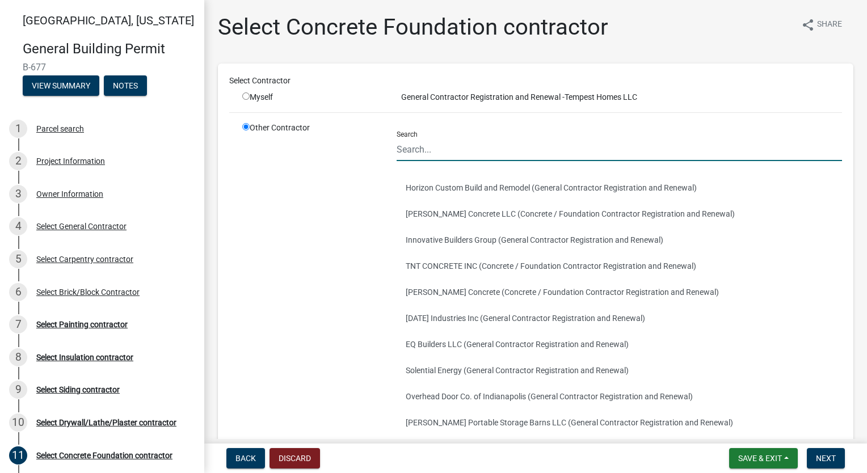
click at [474, 144] on input "Search" at bounding box center [619, 149] width 445 height 23
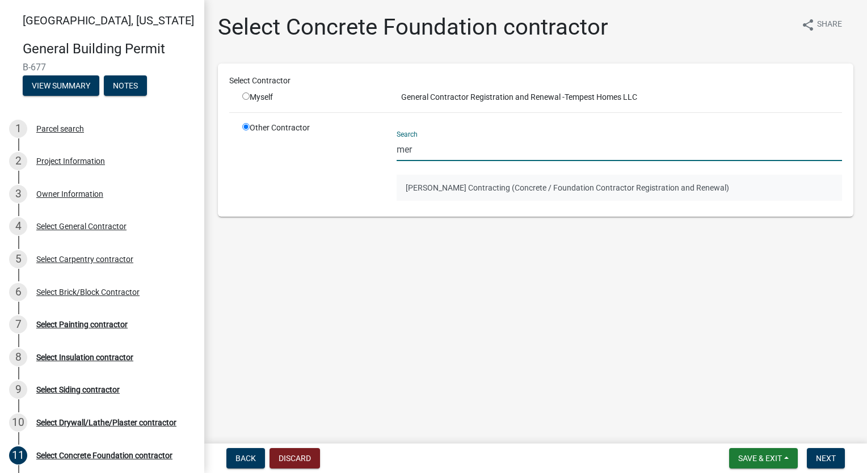
click at [487, 178] on button "[PERSON_NAME] Contracting (Concrete / Foundation Contractor Registration and Re…" at bounding box center [619, 188] width 445 height 26
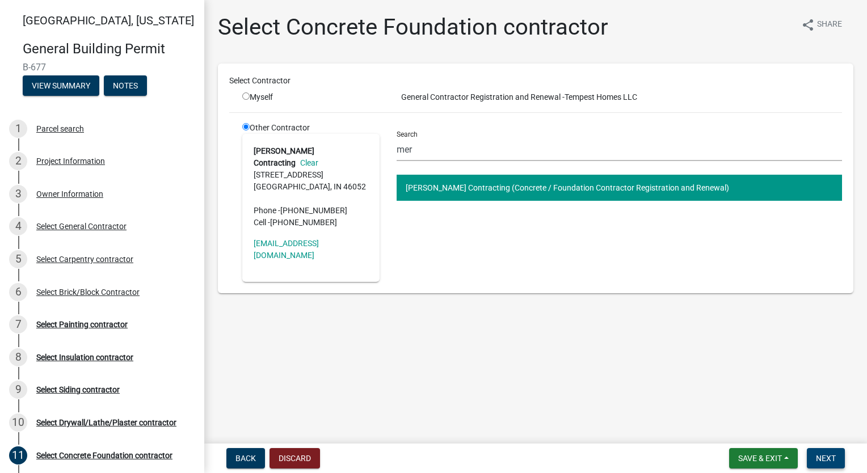
click at [823, 455] on span "Next" at bounding box center [826, 458] width 20 height 9
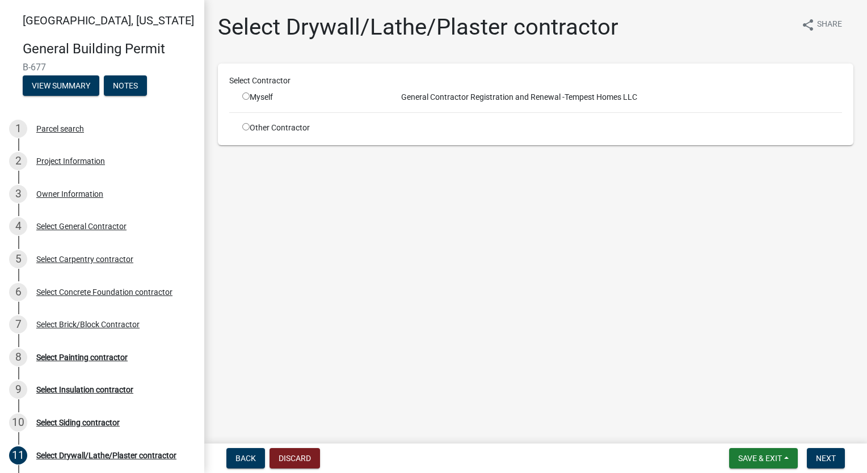
click at [250, 126] on div "Other Contractor" at bounding box center [311, 128] width 154 height 12
click at [245, 126] on input "radio" at bounding box center [245, 126] width 7 height 7
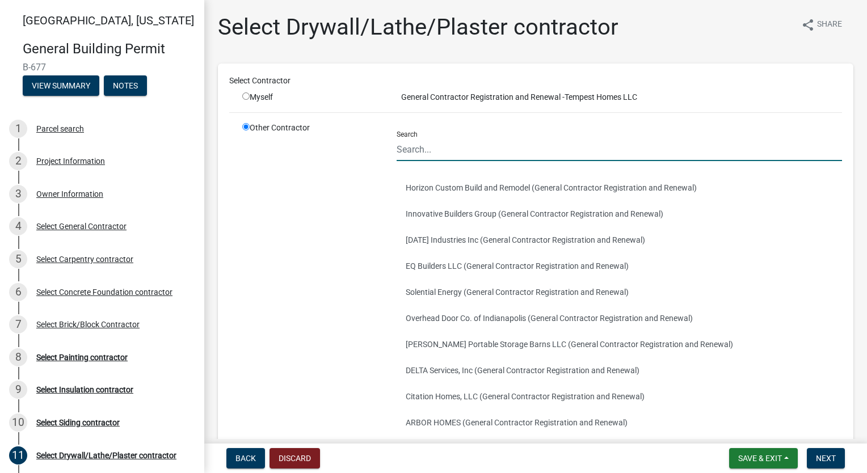
click at [458, 146] on input "Search" at bounding box center [619, 149] width 445 height 23
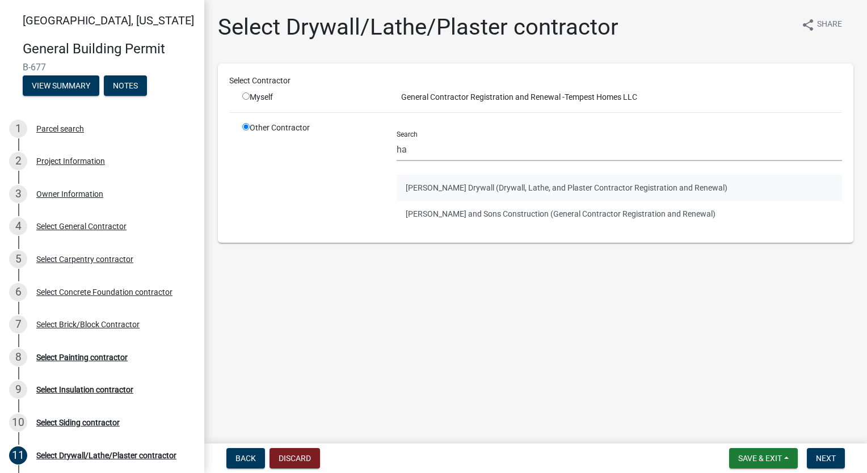
click at [472, 190] on button "[PERSON_NAME] Drywall (Drywall, Lathe, and Plaster Contractor Registration and …" at bounding box center [619, 188] width 445 height 26
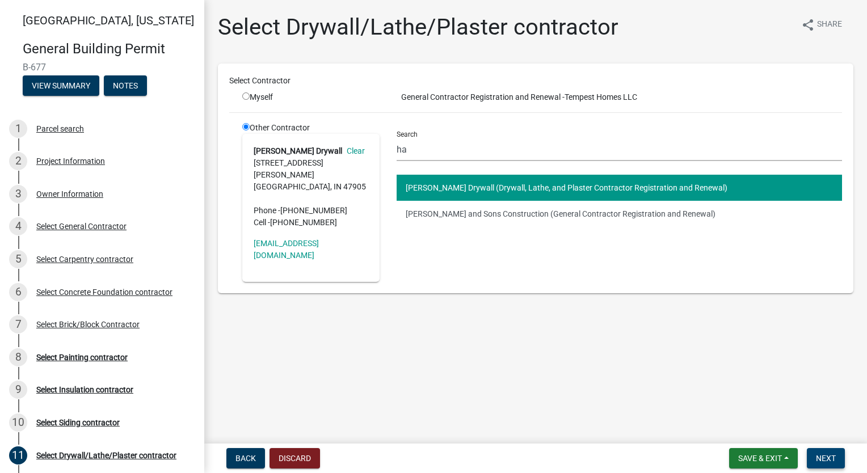
click at [825, 459] on span "Next" at bounding box center [826, 458] width 20 height 9
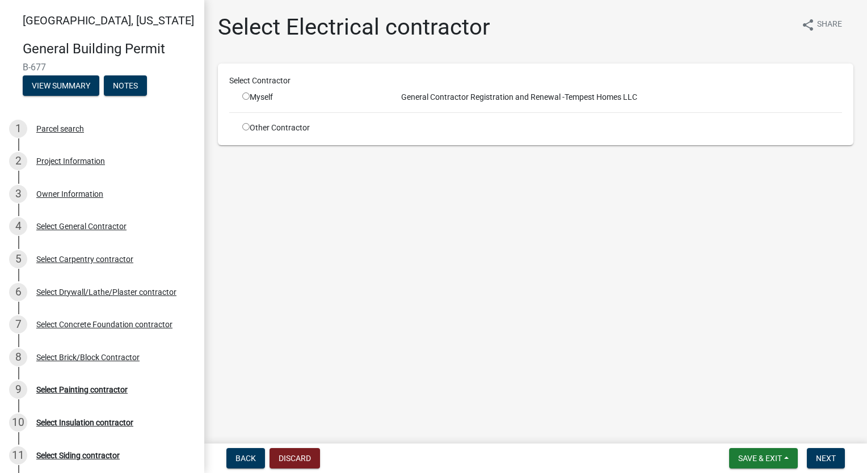
click at [245, 125] on input "radio" at bounding box center [245, 126] width 7 height 7
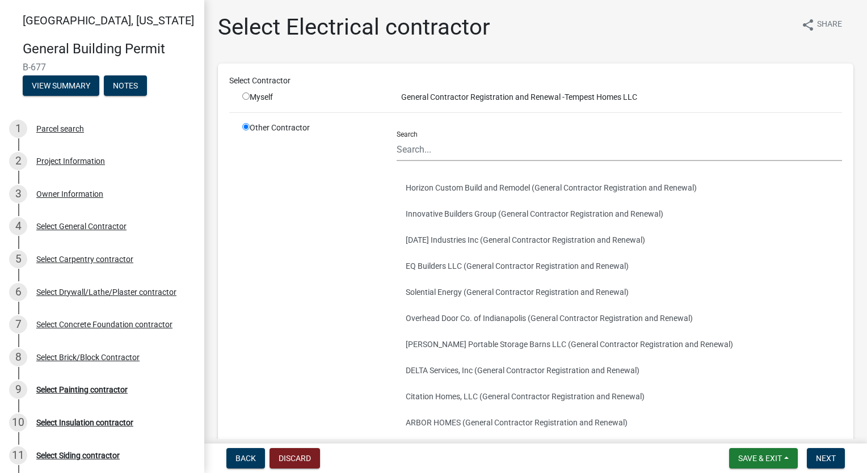
click at [431, 138] on div "Search" at bounding box center [619, 141] width 445 height 39
click at [420, 148] on input "Search" at bounding box center [619, 149] width 445 height 23
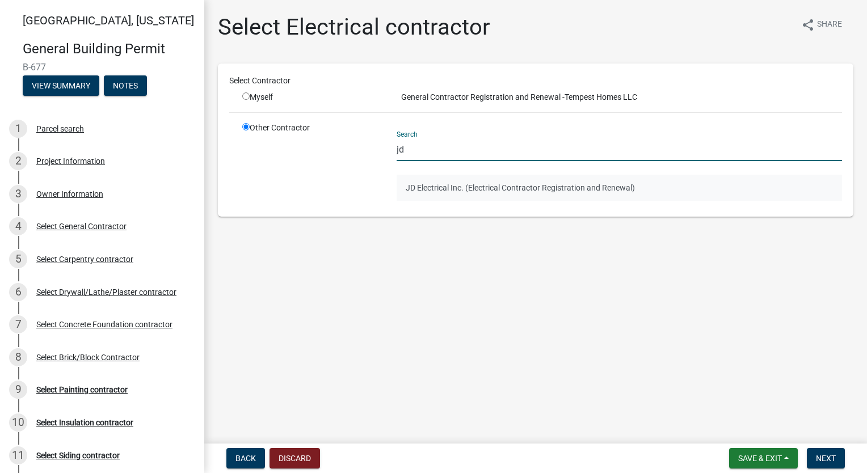
click at [442, 185] on button "JD Electrical Inc. (Electrical Contractor Registration and Renewal)" at bounding box center [619, 188] width 445 height 26
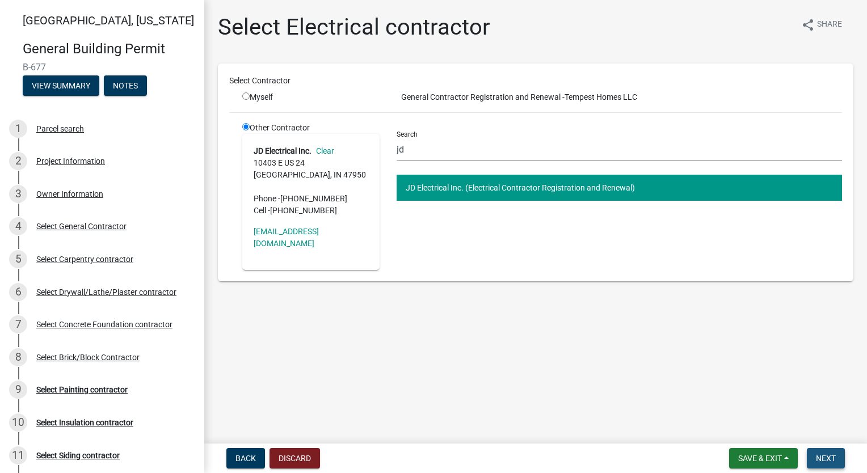
click at [828, 454] on span "Next" at bounding box center [826, 458] width 20 height 9
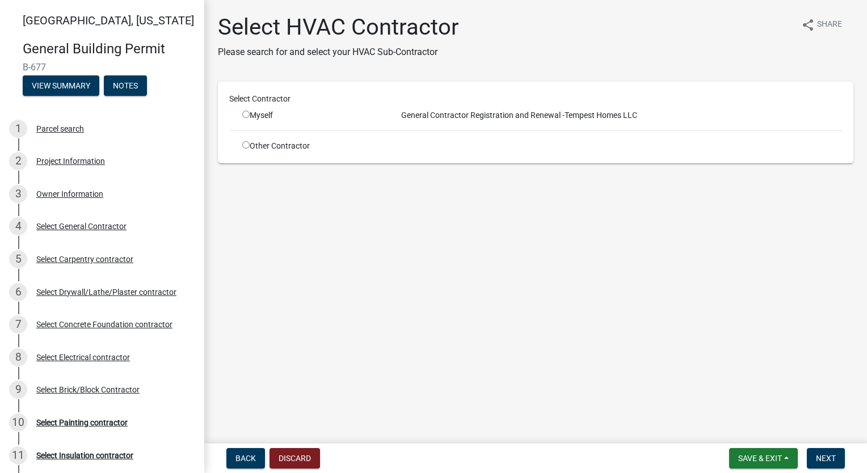
drag, startPoint x: 251, startPoint y: 142, endPoint x: 247, endPoint y: 146, distance: 6.0
click at [250, 144] on div "Other Contractor" at bounding box center [311, 146] width 154 height 12
click at [247, 144] on input "radio" at bounding box center [245, 144] width 7 height 7
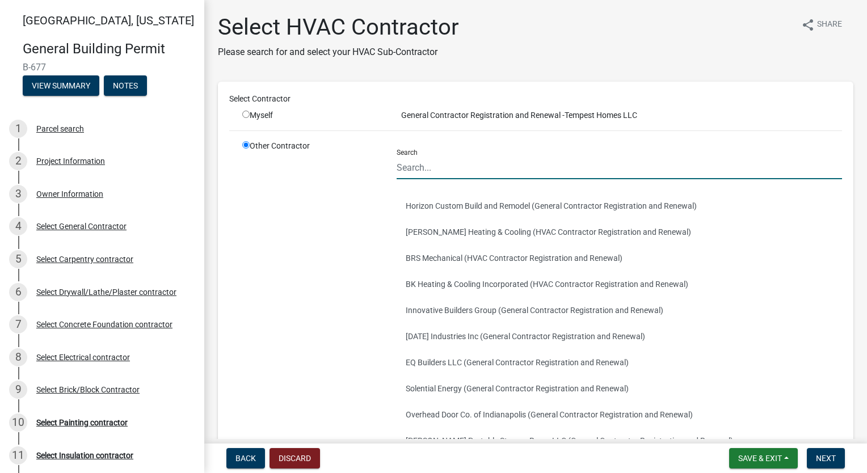
click at [490, 166] on input "Search" at bounding box center [619, 167] width 445 height 23
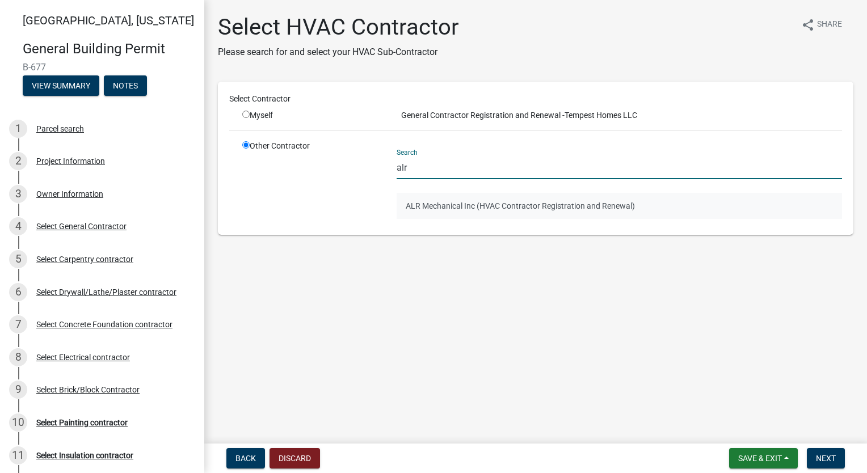
click at [448, 197] on button "ALR Mechanical Inc (HVAC Contractor Registration and Renewal)" at bounding box center [619, 206] width 445 height 26
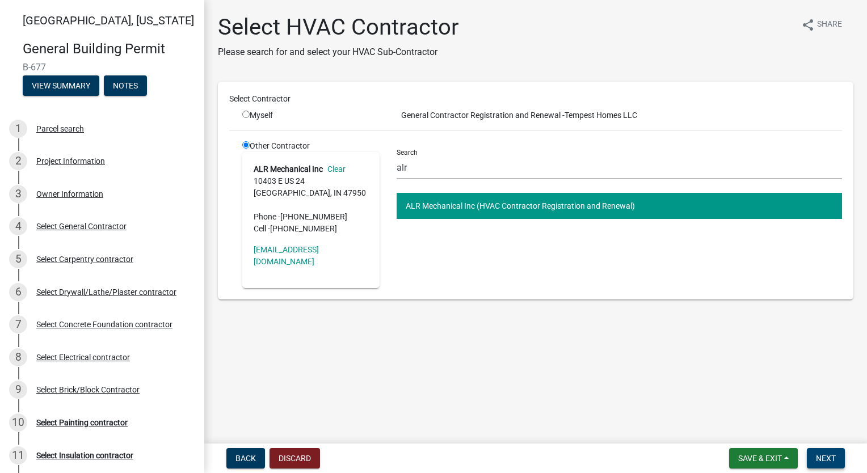
click at [824, 454] on span "Next" at bounding box center [826, 458] width 20 height 9
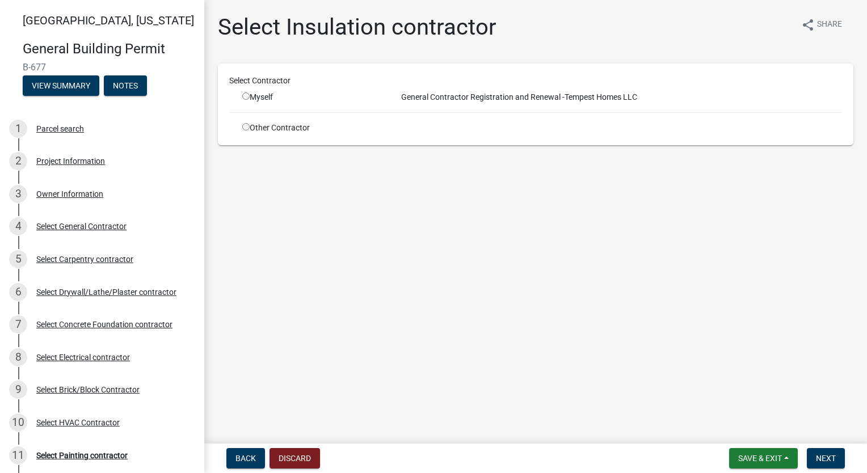
click at [243, 125] on input "radio" at bounding box center [245, 126] width 7 height 7
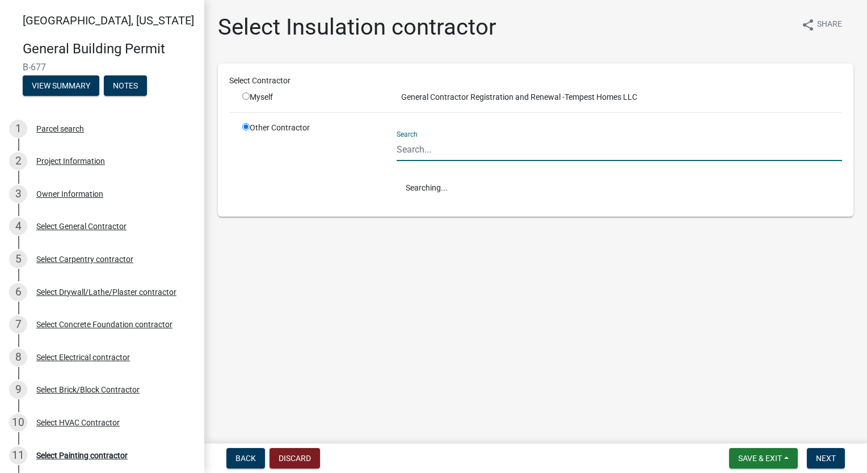
click at [453, 158] on input "Search" at bounding box center [619, 149] width 445 height 23
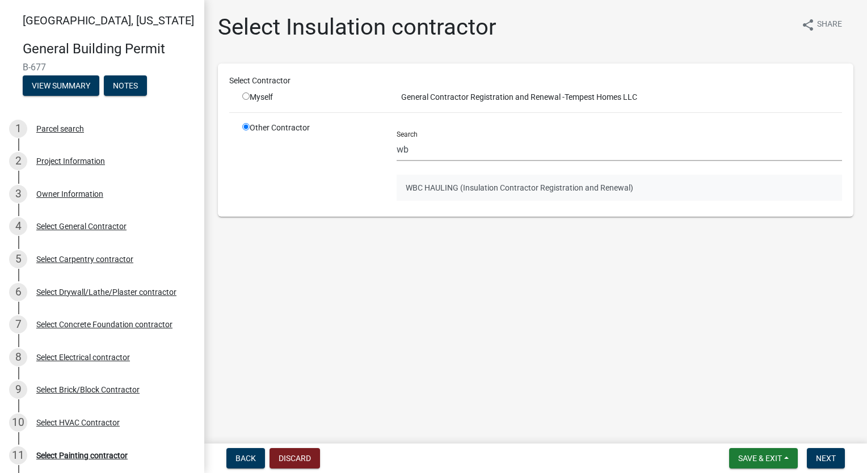
click at [458, 187] on button "WBC HAULING (Insulation Contractor Registration and Renewal)" at bounding box center [619, 188] width 445 height 26
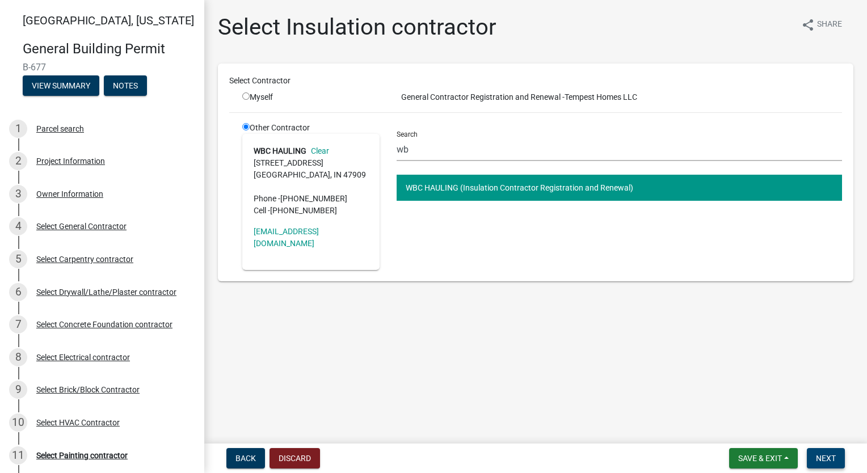
click at [829, 459] on span "Next" at bounding box center [826, 458] width 20 height 9
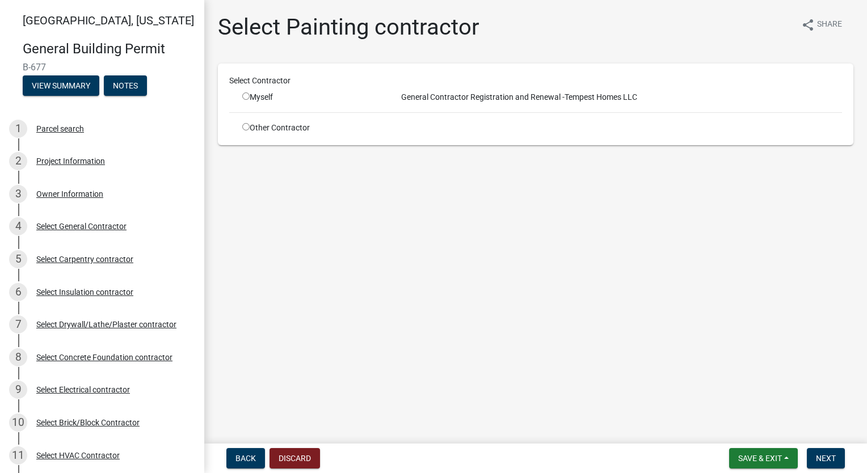
click at [247, 125] on input "radio" at bounding box center [245, 126] width 7 height 7
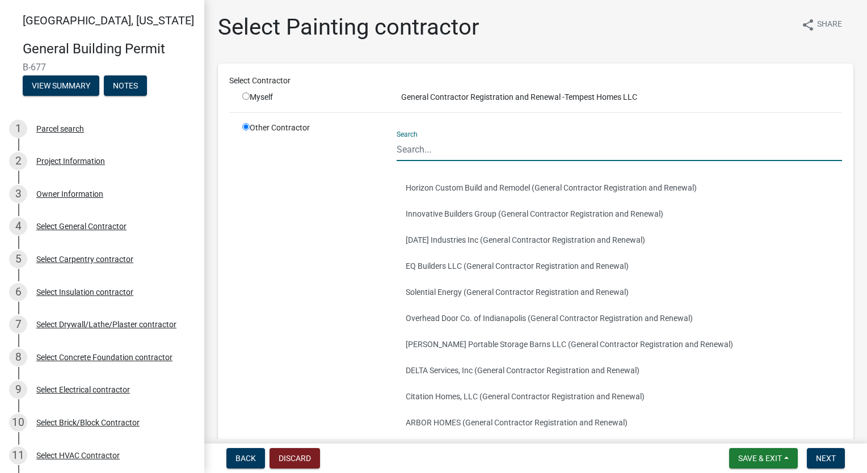
click at [457, 144] on input "Search" at bounding box center [619, 149] width 445 height 23
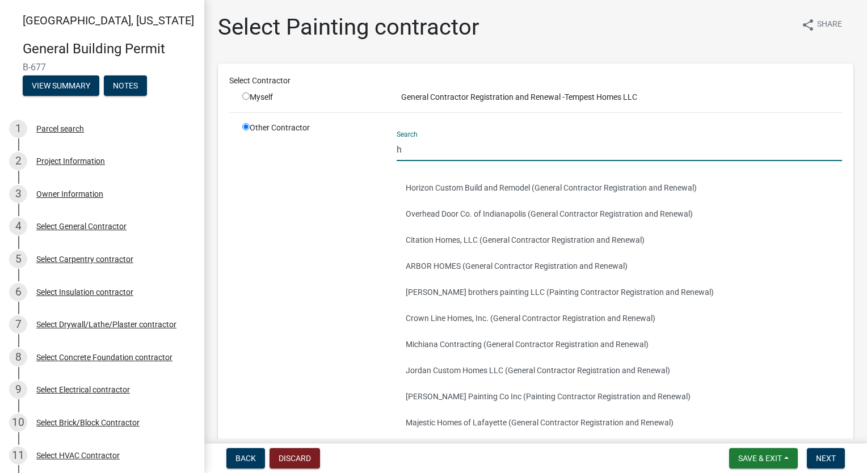
click at [384, 145] on div "Other Contractor Search h Horizon Custom Build and Remodel (General Contractor …" at bounding box center [542, 295] width 617 height 347
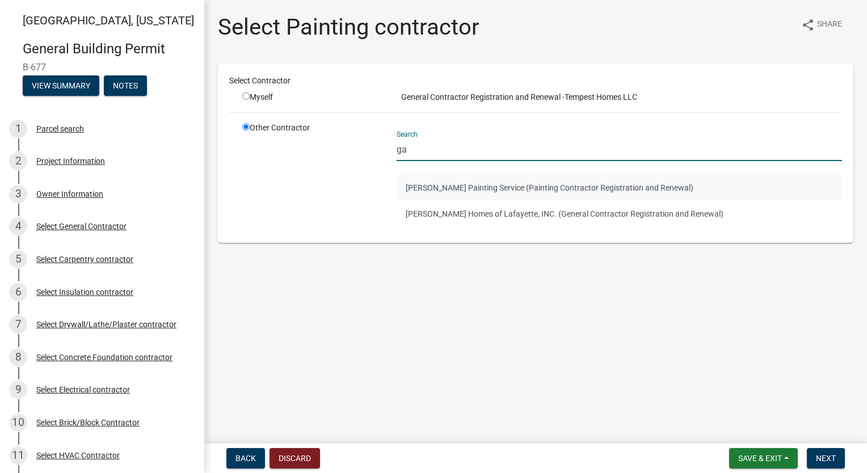
click at [434, 187] on button "[PERSON_NAME] Painting Service (Painting Contractor Registration and Renewal)" at bounding box center [619, 188] width 445 height 26
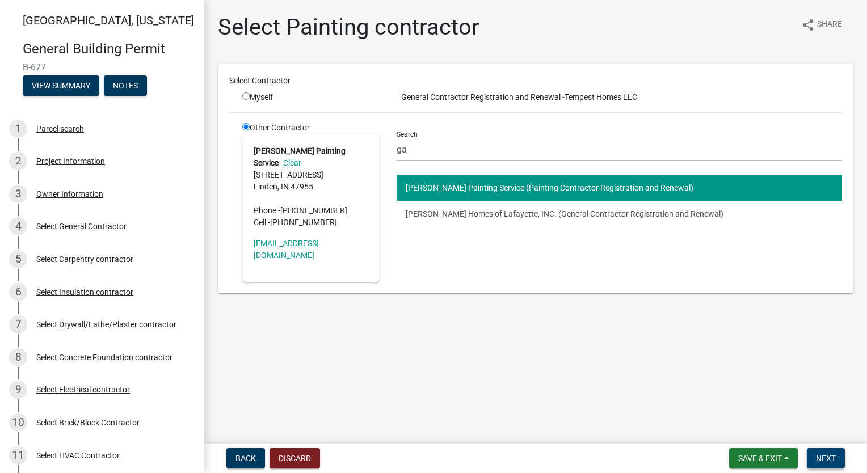
click at [823, 457] on span "Next" at bounding box center [826, 458] width 20 height 9
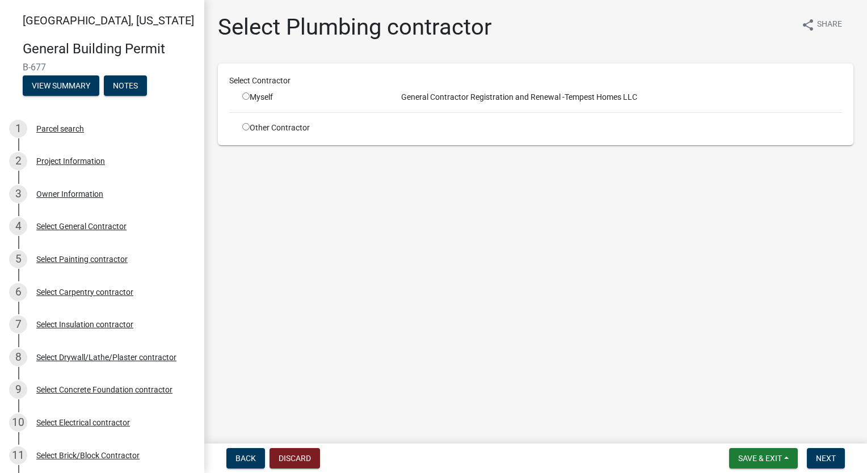
click at [242, 123] on input "radio" at bounding box center [245, 126] width 7 height 7
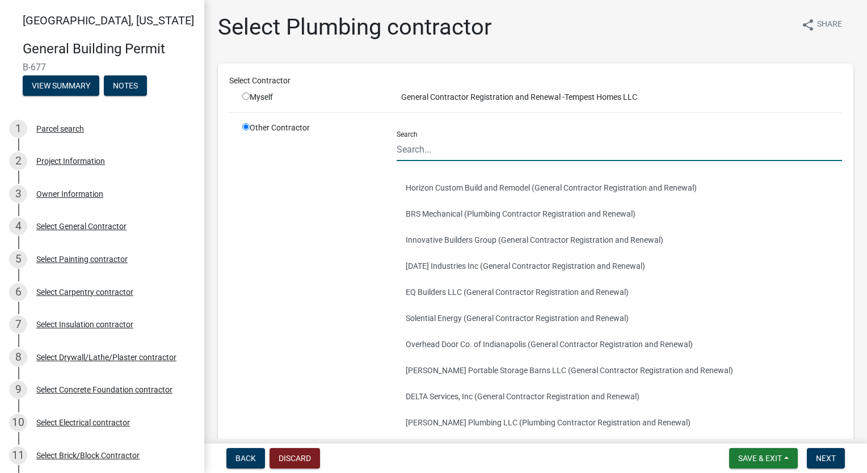
click at [453, 142] on input "Search" at bounding box center [619, 149] width 445 height 23
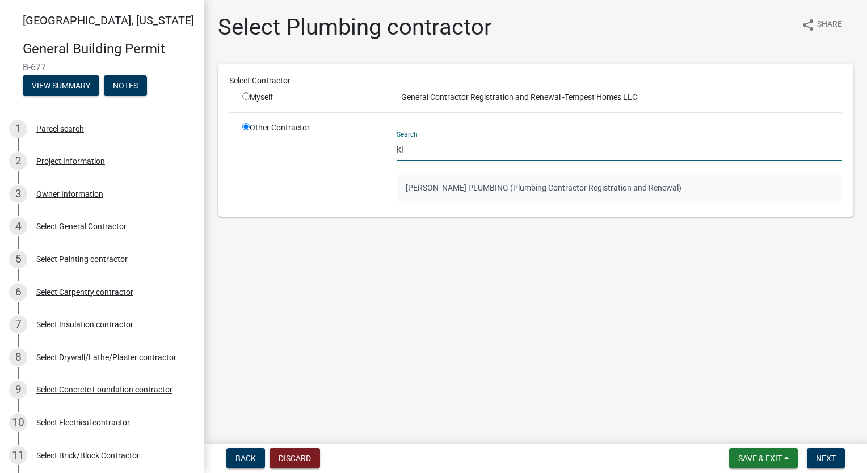
click at [463, 188] on button "[PERSON_NAME] PLUMBING (Plumbing Contractor Registration and Renewal)" at bounding box center [619, 188] width 445 height 26
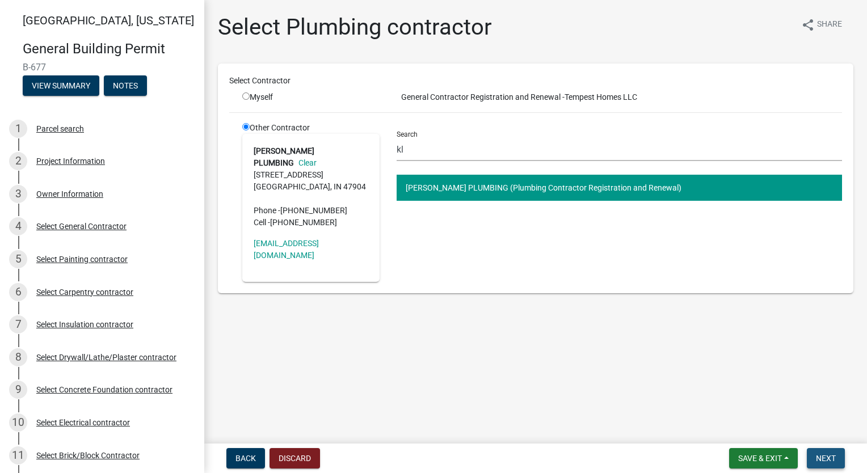
click at [830, 467] on button "Next" at bounding box center [826, 458] width 38 height 20
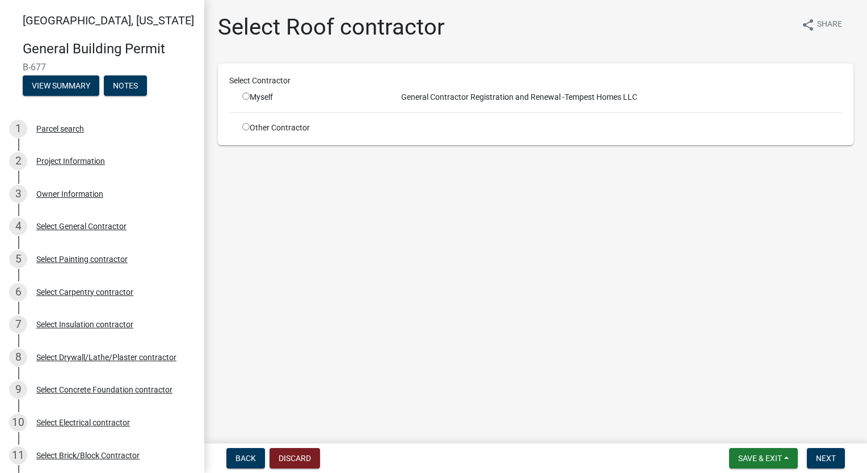
click at [240, 127] on div "Other Contractor" at bounding box center [311, 128] width 154 height 12
click at [242, 125] on input "radio" at bounding box center [245, 126] width 7 height 7
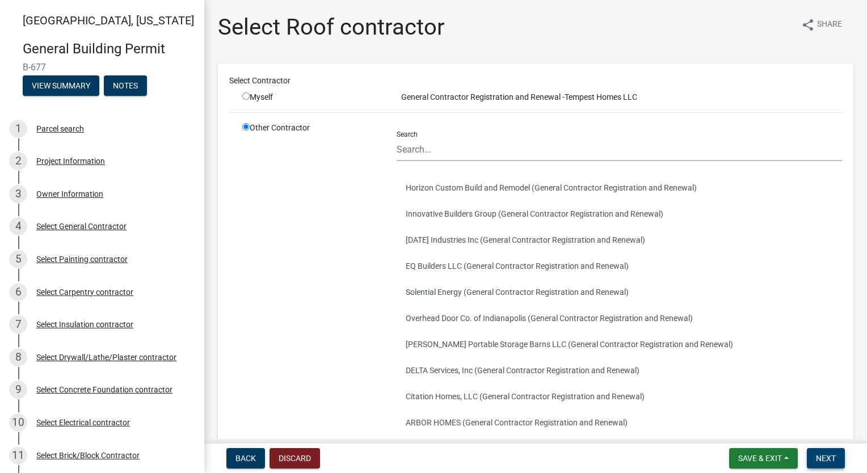
click at [832, 451] on button "Next" at bounding box center [826, 458] width 38 height 20
click at [834, 467] on nav "Back Discard Save & Exit Save Save & Exit Next" at bounding box center [535, 459] width 663 height 30
click at [828, 455] on span "Next" at bounding box center [826, 458] width 20 height 9
click at [479, 142] on input "Search" at bounding box center [619, 149] width 445 height 23
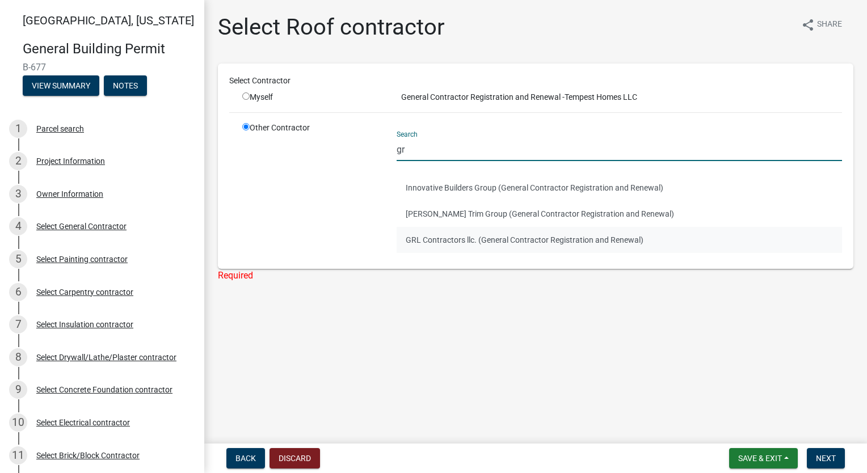
click at [452, 239] on button "GRL Contractors llc. (General Contractor Registration and Renewal)" at bounding box center [619, 240] width 445 height 26
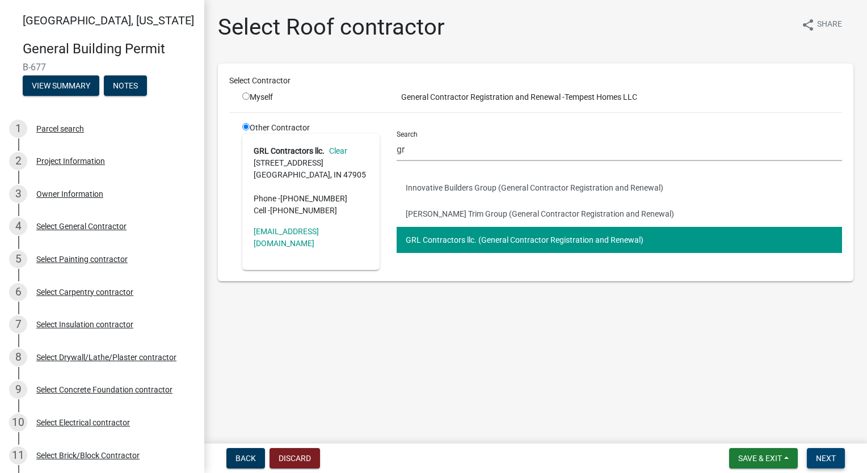
click at [825, 457] on span "Next" at bounding box center [826, 458] width 20 height 9
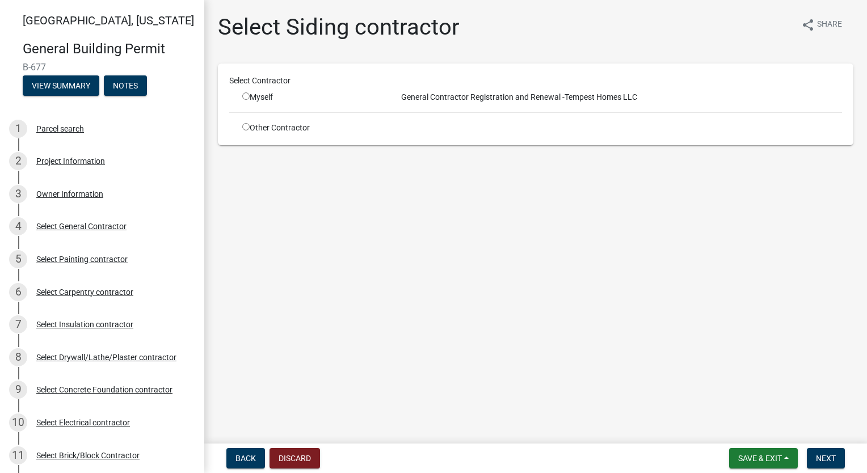
click at [245, 119] on div "Select Contractor Myself General Contractor Registration and Renewal - Tempest …" at bounding box center [535, 104] width 613 height 59
click at [245, 124] on input "radio" at bounding box center [245, 126] width 7 height 7
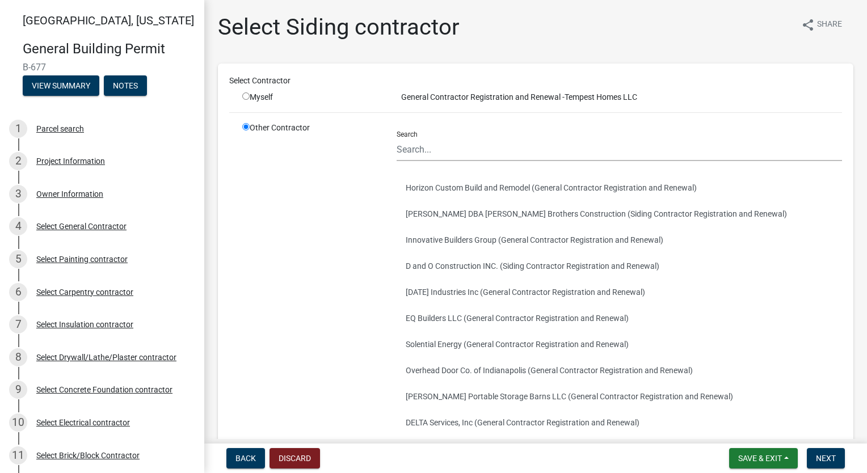
click at [452, 136] on div "Search" at bounding box center [619, 141] width 445 height 39
click at [450, 140] on input "Search" at bounding box center [619, 149] width 445 height 23
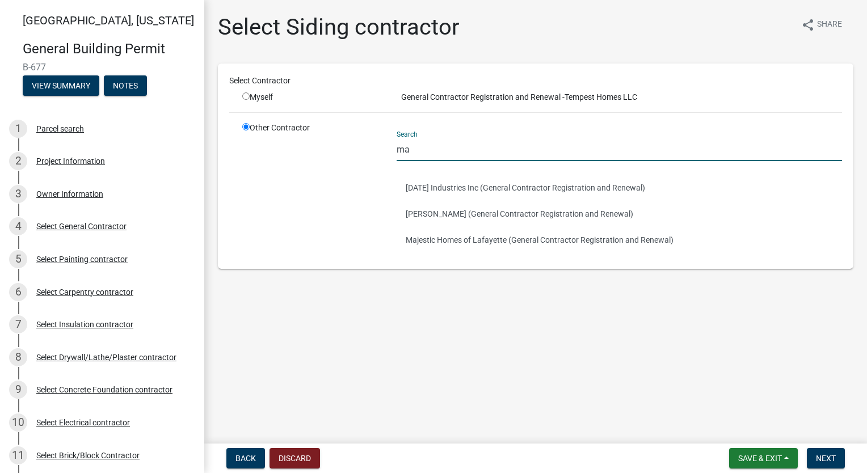
drag, startPoint x: 436, startPoint y: 146, endPoint x: 280, endPoint y: 158, distance: 156.5
click at [280, 158] on div "Other Contractor Search ma [DATE] Industries Inc (General Contractor Registrati…" at bounding box center [542, 190] width 617 height 136
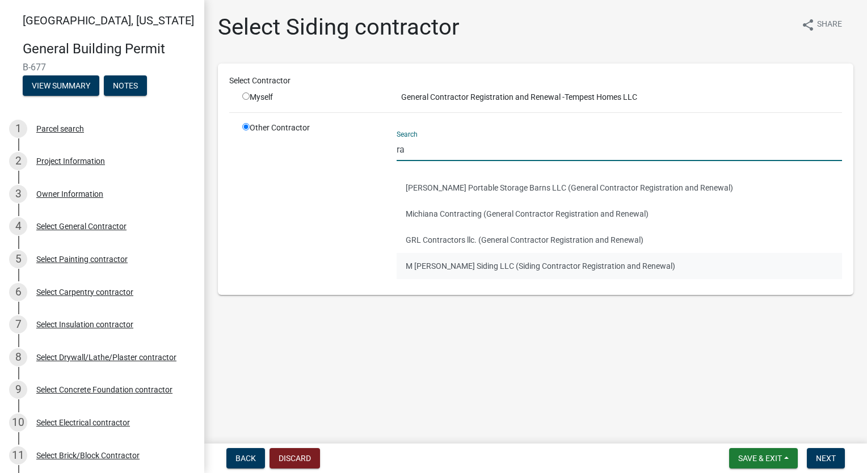
drag, startPoint x: 447, startPoint y: 264, endPoint x: 452, endPoint y: 261, distance: 5.8
click at [448, 262] on button "M [PERSON_NAME] Siding LLC (Siding Contractor Registration and Renewal)" at bounding box center [619, 266] width 445 height 26
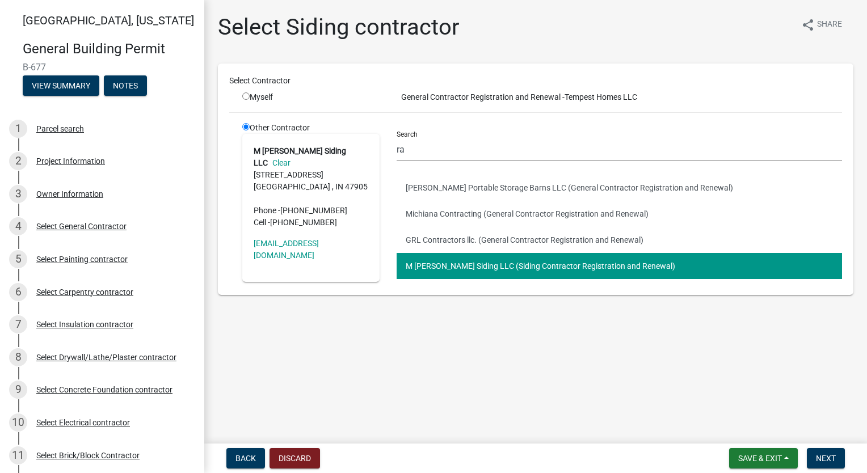
click at [847, 456] on form "Save & Exit Save Save & Exit Next" at bounding box center [787, 458] width 125 height 20
click at [839, 461] on button "Next" at bounding box center [826, 458] width 38 height 20
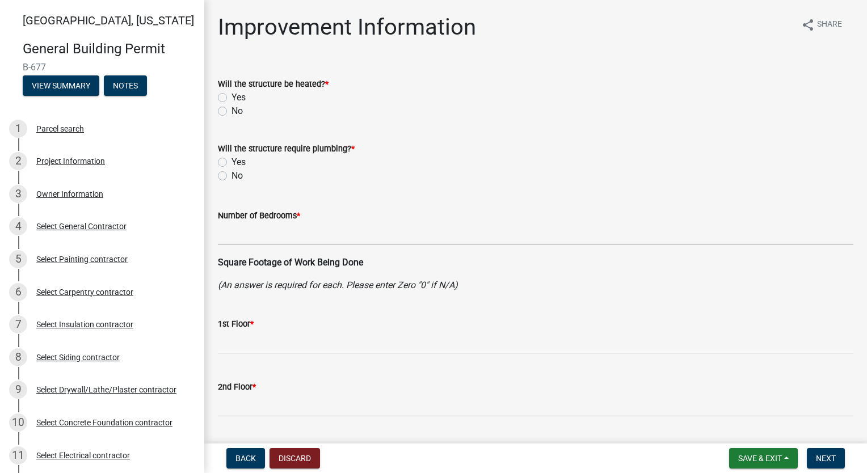
click at [232, 98] on label "Yes" at bounding box center [239, 98] width 14 height 14
click at [232, 98] on input "Yes" at bounding box center [235, 94] width 7 height 7
click at [232, 158] on label "Yes" at bounding box center [239, 162] width 14 height 14
click at [232, 158] on input "Yes" at bounding box center [235, 158] width 7 height 7
click at [293, 221] on div "Number of Bedrooms *" at bounding box center [536, 216] width 636 height 14
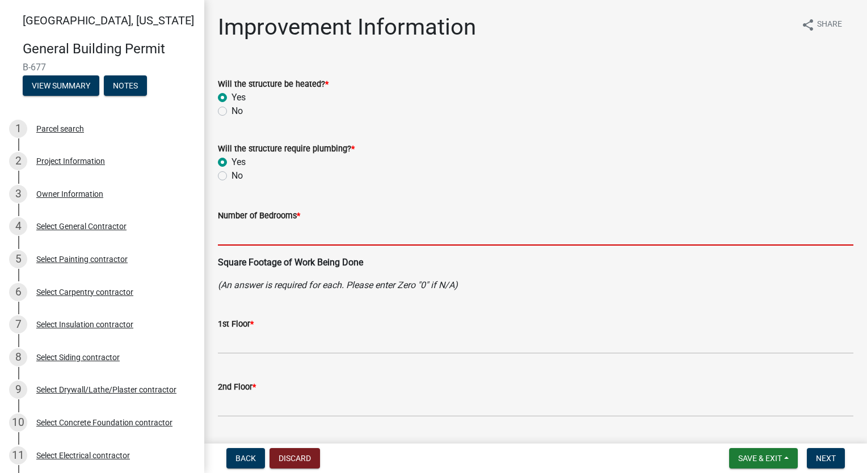
click at [289, 228] on input "text" at bounding box center [536, 233] width 636 height 23
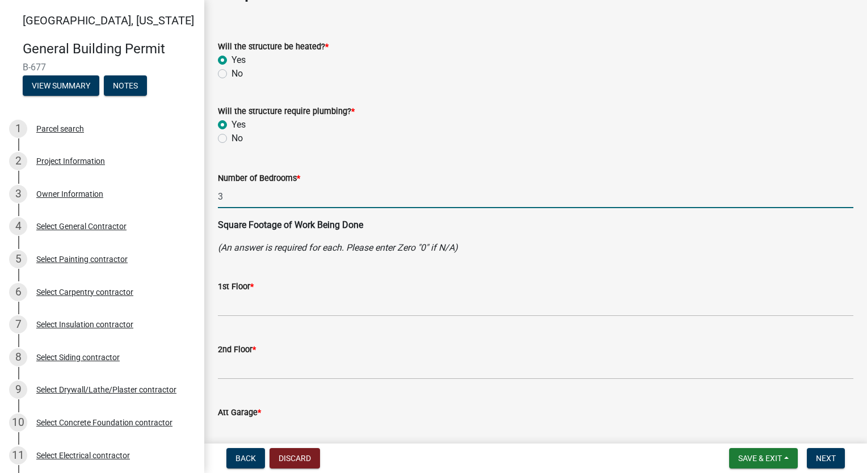
scroll to position [57, 0]
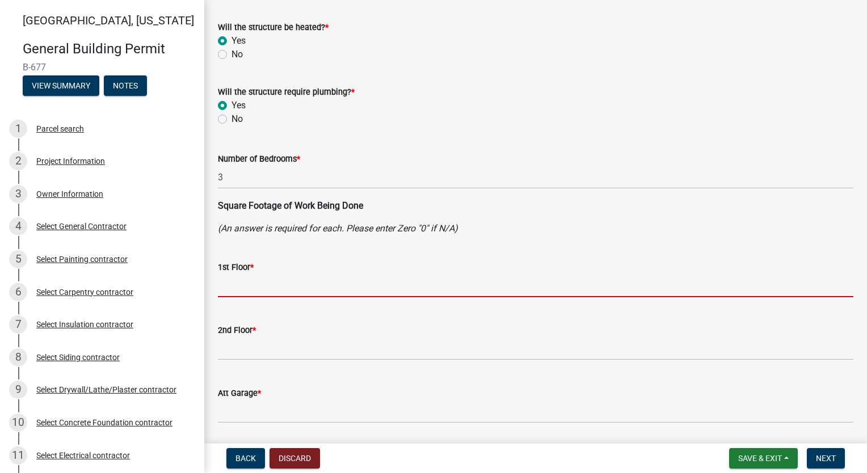
click at [266, 288] on input "text" at bounding box center [536, 285] width 636 height 23
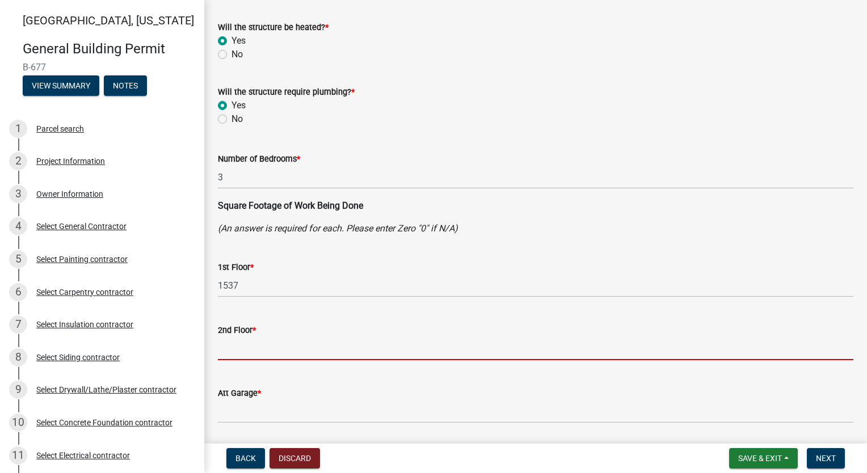
click at [279, 353] on input "text" at bounding box center [536, 348] width 636 height 23
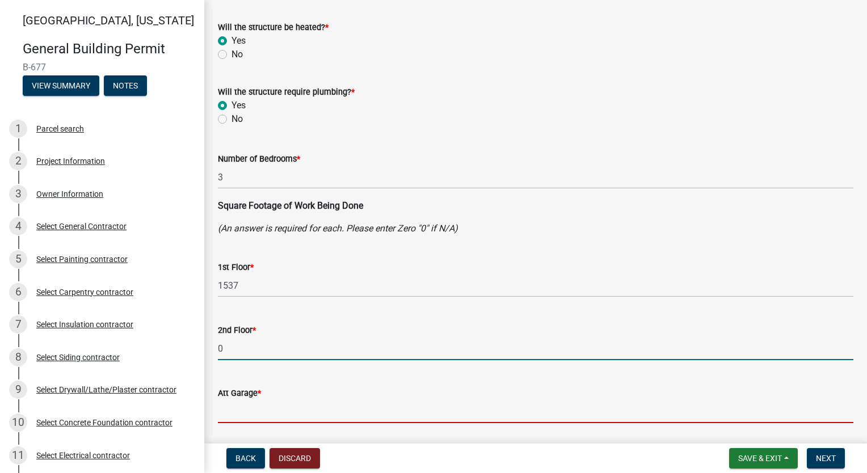
click at [262, 401] on input "text" at bounding box center [536, 411] width 636 height 23
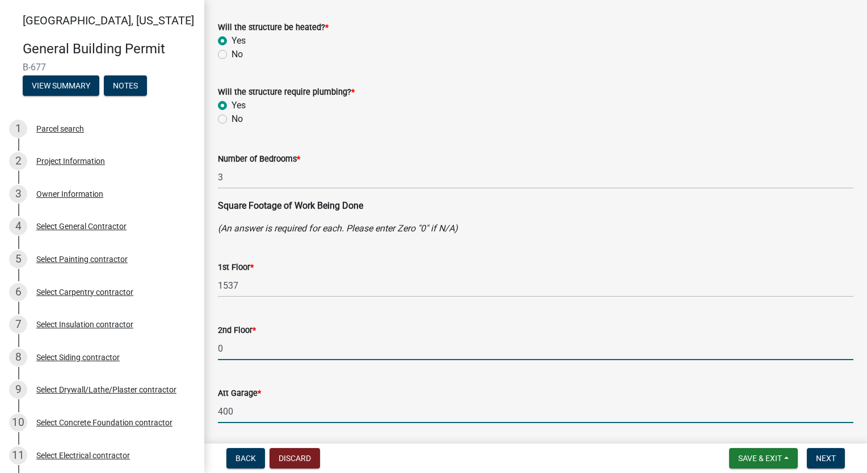
click at [352, 347] on input "0" at bounding box center [536, 348] width 636 height 23
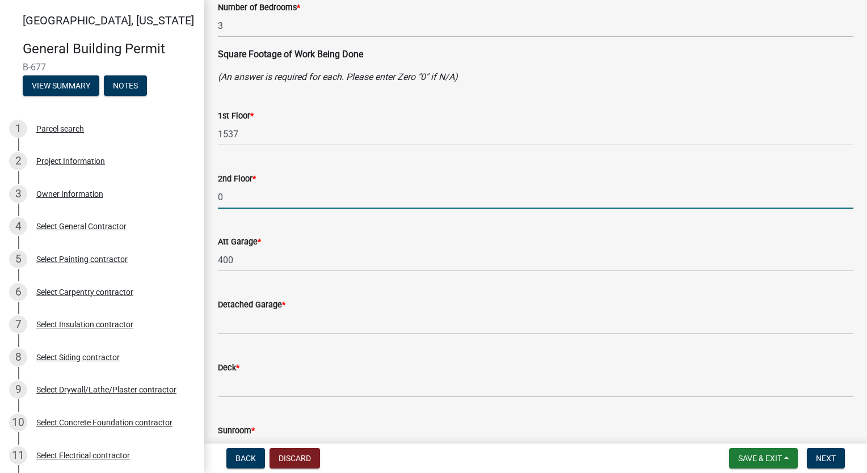
scroll to position [227, 0]
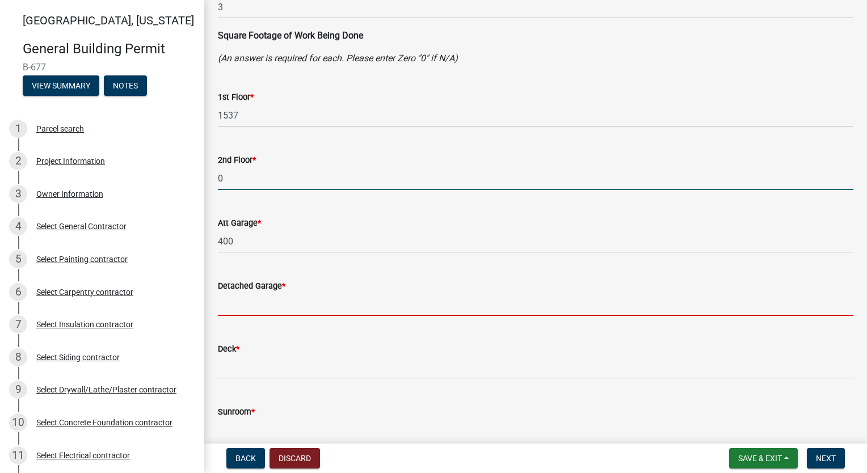
click at [306, 296] on input "text" at bounding box center [536, 304] width 636 height 23
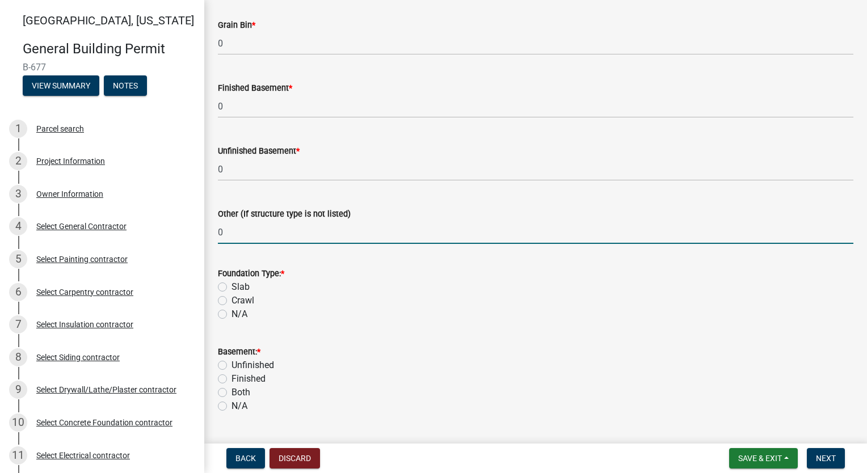
scroll to position [923, 0]
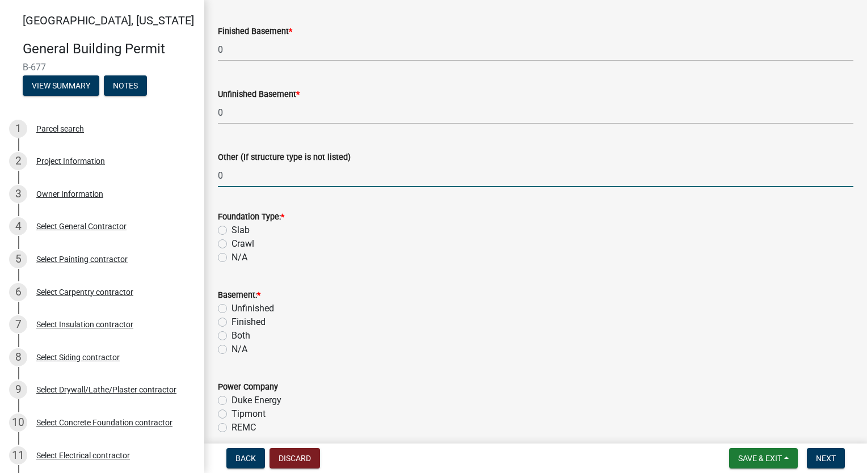
click at [232, 229] on label "Slab" at bounding box center [241, 231] width 18 height 14
click at [232, 229] on input "Slab" at bounding box center [235, 227] width 7 height 7
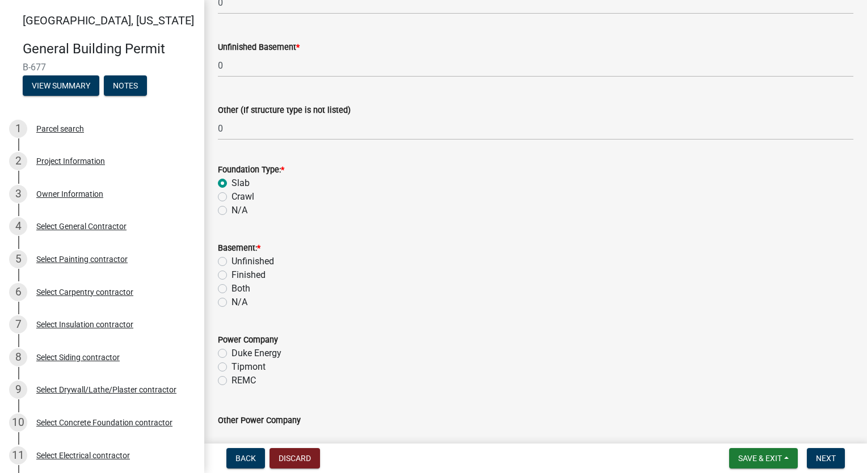
scroll to position [1036, 0]
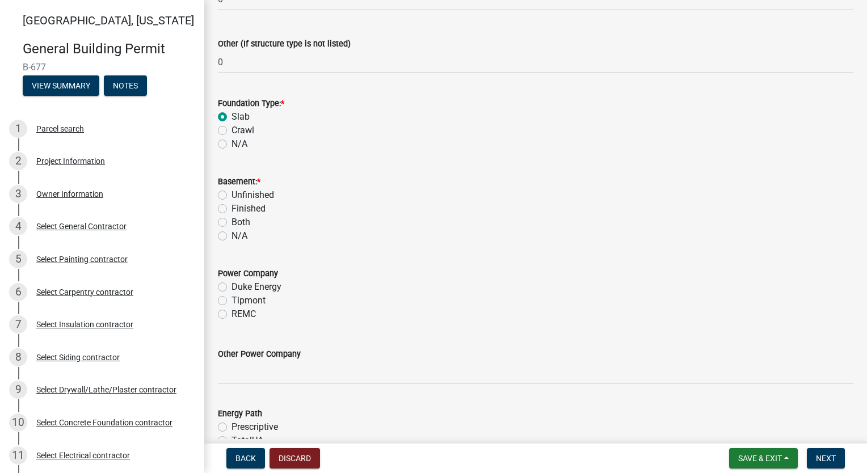
click at [232, 239] on label "N/A" at bounding box center [240, 236] width 16 height 14
click at [232, 237] on input "N/A" at bounding box center [235, 232] width 7 height 7
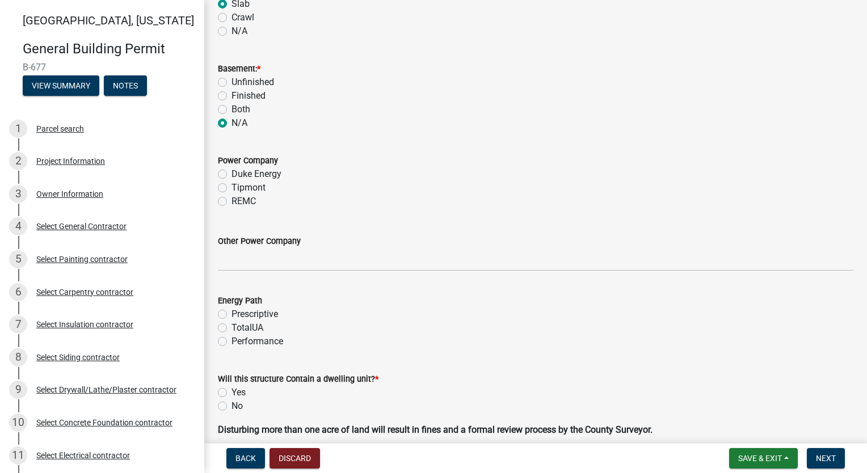
scroll to position [1150, 0]
click at [232, 190] on label "Tipmont" at bounding box center [249, 187] width 34 height 14
click at [232, 188] on input "Tipmont" at bounding box center [235, 183] width 7 height 7
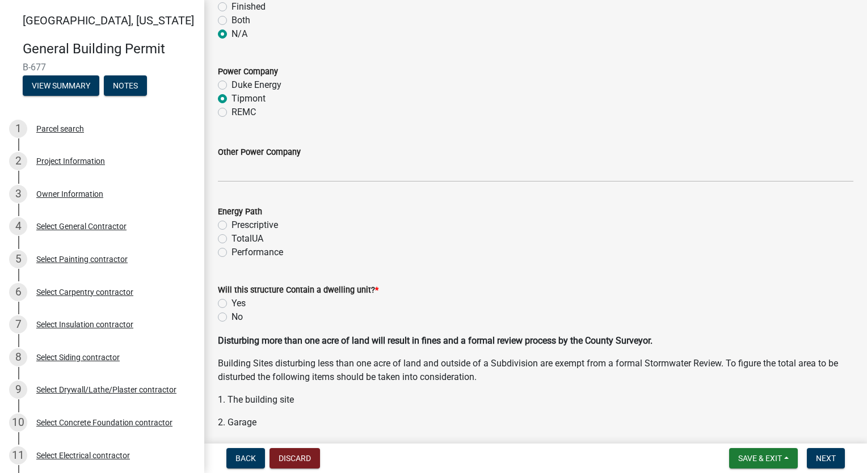
scroll to position [1263, 0]
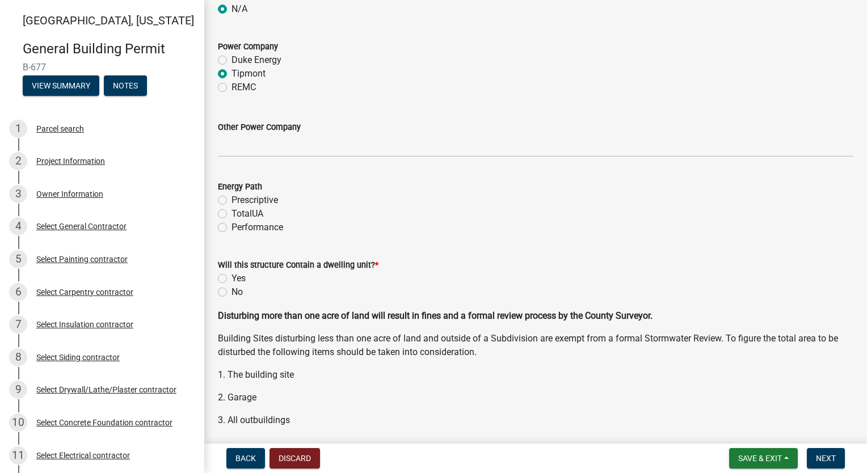
click at [232, 226] on label "Performance" at bounding box center [258, 228] width 52 height 14
click at [232, 226] on input "Performance" at bounding box center [235, 224] width 7 height 7
click at [232, 276] on label "Yes" at bounding box center [239, 279] width 14 height 14
click at [232, 276] on input "Yes" at bounding box center [235, 275] width 7 height 7
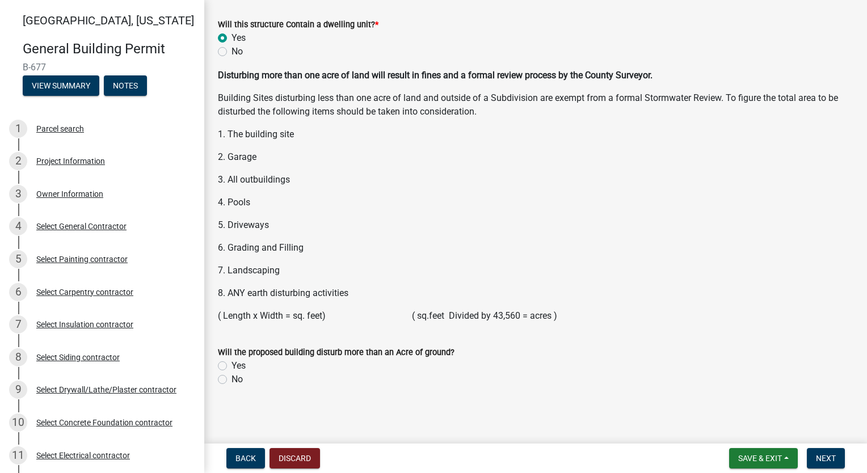
scroll to position [1505, 0]
click at [232, 378] on label "No" at bounding box center [237, 379] width 11 height 14
click at [232, 378] on input "No" at bounding box center [235, 375] width 7 height 7
click at [835, 453] on button "Next" at bounding box center [826, 458] width 38 height 20
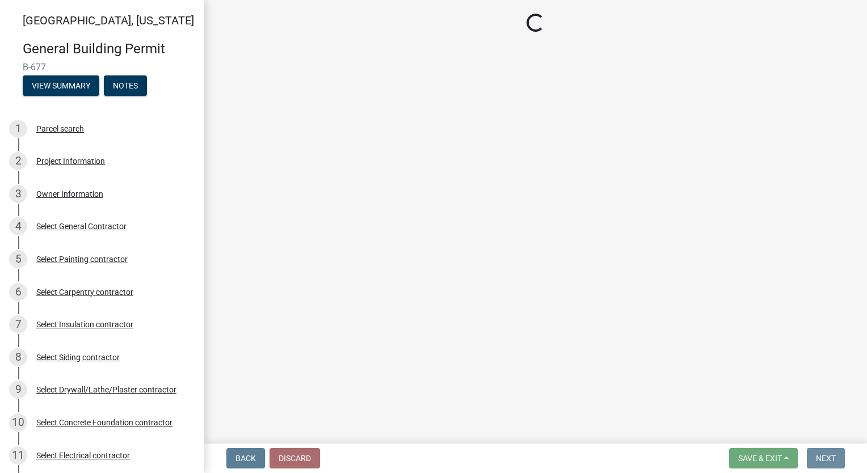
scroll to position [0, 0]
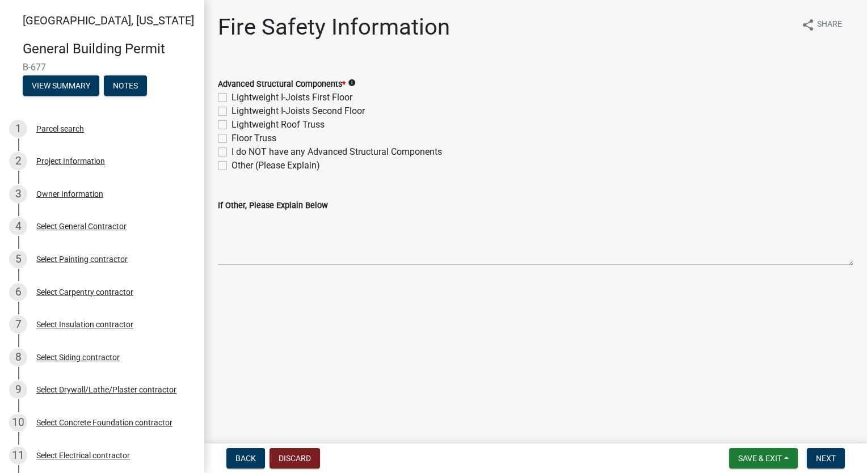
click at [232, 140] on label "Floor Truss" at bounding box center [254, 139] width 45 height 14
click at [232, 139] on input "Floor Truss" at bounding box center [235, 135] width 7 height 7
click at [232, 125] on label "Lightweight Roof Truss" at bounding box center [278, 125] width 93 height 14
click at [232, 125] on input "Lightweight Roof Truss" at bounding box center [235, 121] width 7 height 7
click at [232, 134] on label "Floor Truss" at bounding box center [254, 139] width 45 height 14
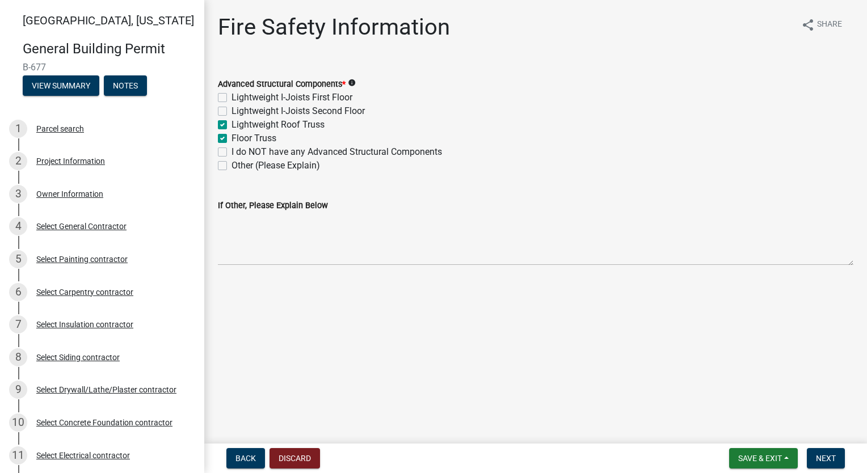
click at [232, 134] on input "Floor Truss" at bounding box center [235, 135] width 7 height 7
click at [527, 183] on div "If Other, Please Explain Below" at bounding box center [536, 224] width 636 height 83
click at [820, 456] on span "Next" at bounding box center [826, 458] width 20 height 9
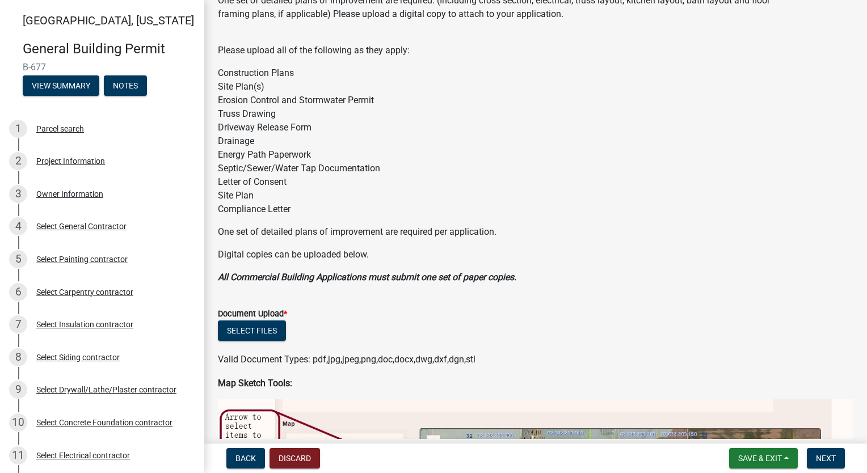
scroll to position [113, 0]
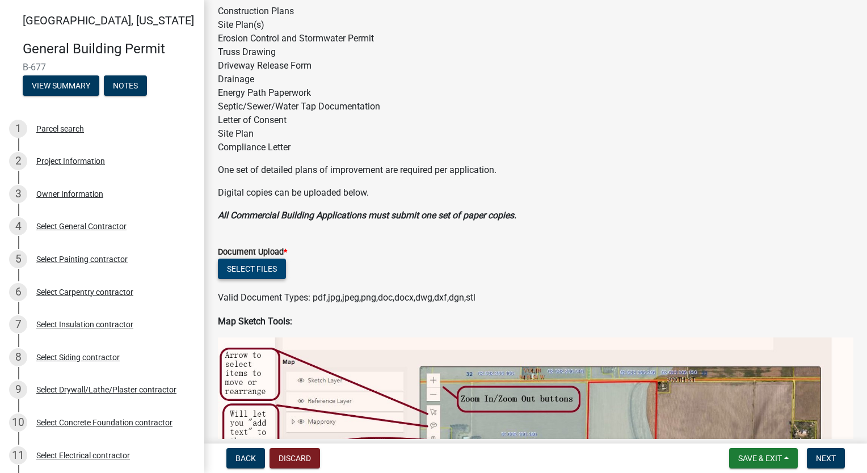
click at [255, 267] on button "Select files" at bounding box center [252, 269] width 68 height 20
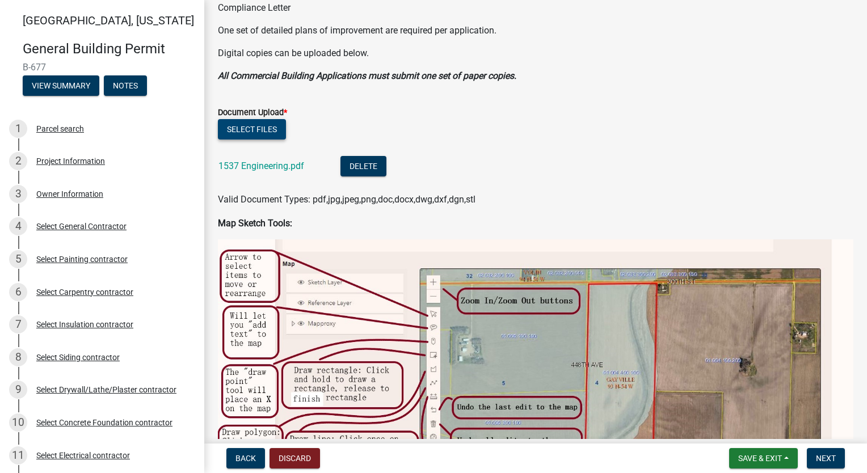
scroll to position [284, 0]
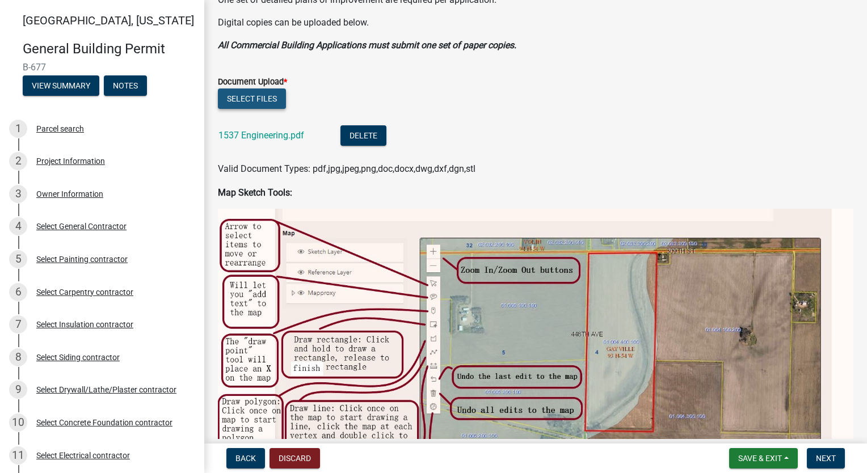
click at [266, 95] on button "Select files" at bounding box center [252, 99] width 68 height 20
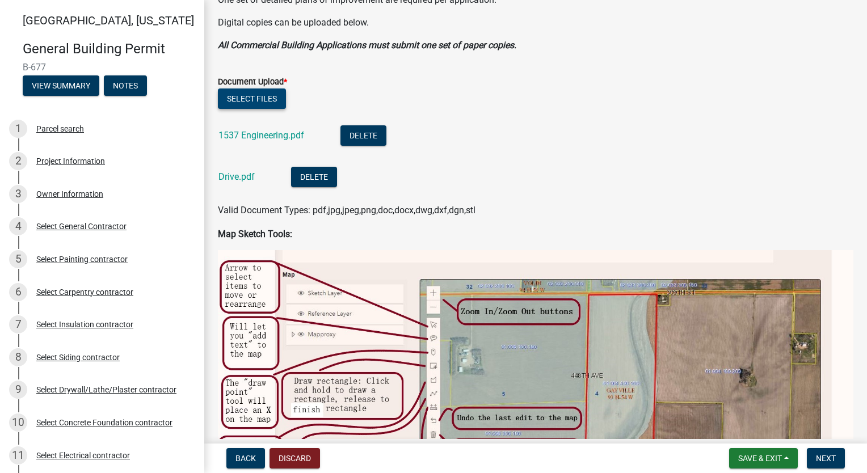
click at [259, 104] on button "Select files" at bounding box center [252, 99] width 68 height 20
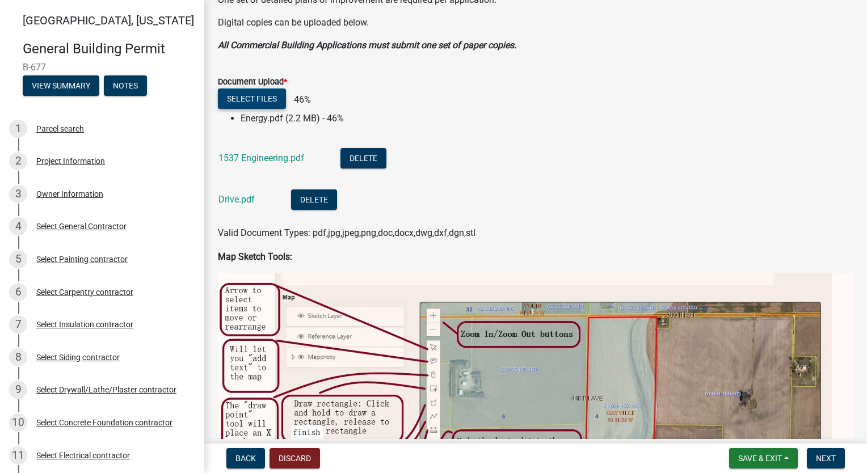
click at [261, 104] on button "Select files" at bounding box center [252, 99] width 68 height 20
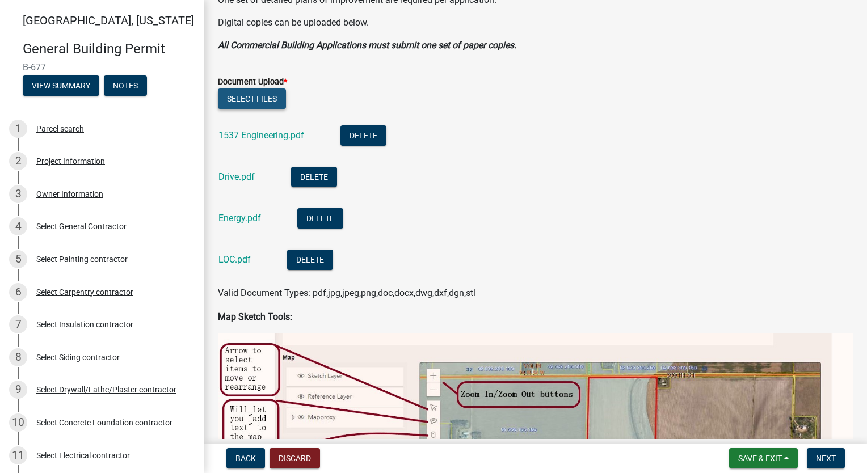
click at [274, 102] on button "Select files" at bounding box center [252, 99] width 68 height 20
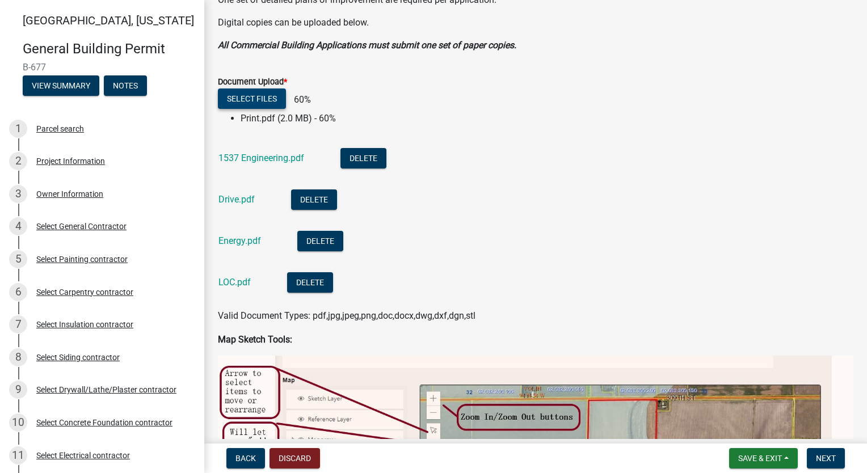
click at [250, 95] on button "Select files" at bounding box center [252, 99] width 68 height 20
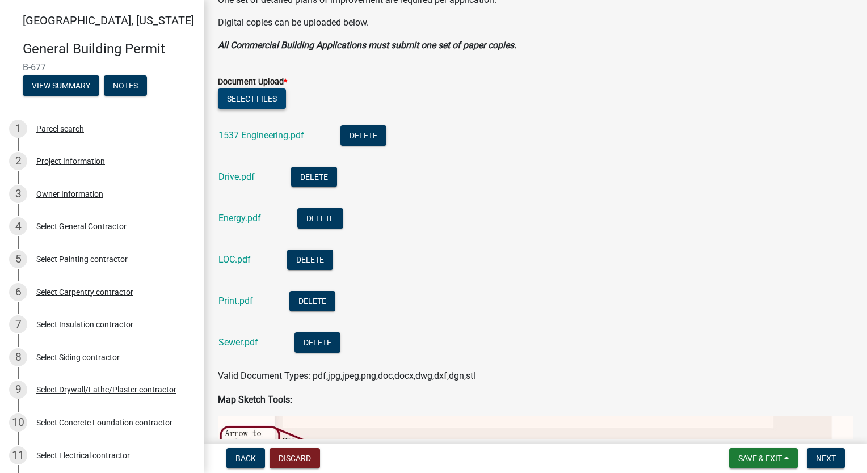
click at [243, 94] on button "Select files" at bounding box center [252, 99] width 68 height 20
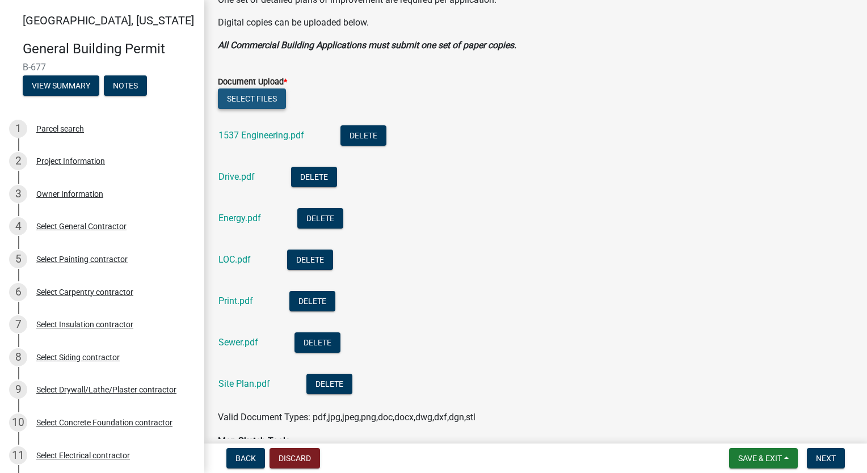
click at [271, 98] on button "Select files" at bounding box center [252, 99] width 68 height 20
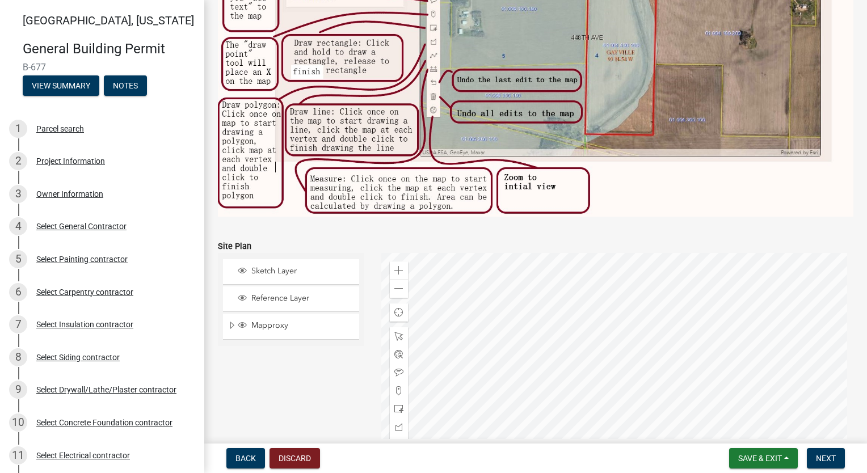
scroll to position [1018, 0]
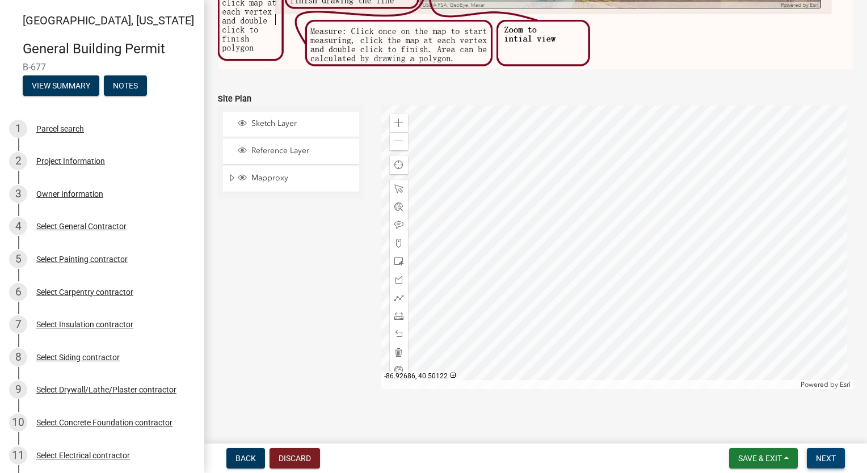
click at [832, 460] on span "Next" at bounding box center [826, 458] width 20 height 9
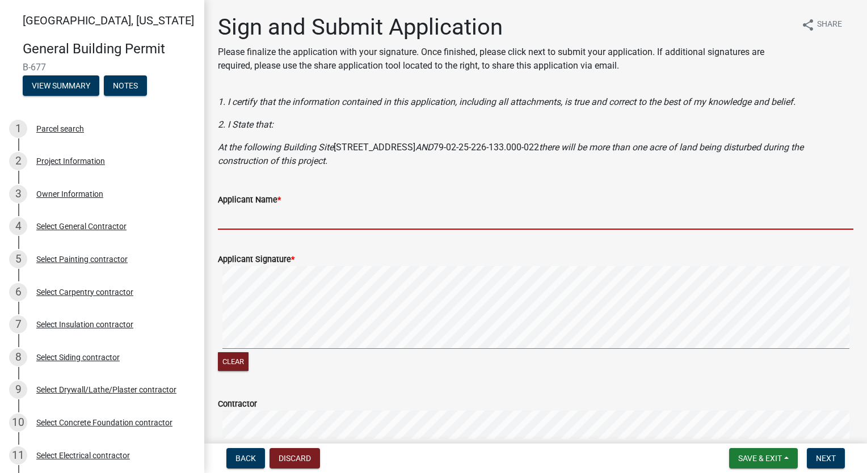
click at [247, 212] on input "Applicant Name *" at bounding box center [536, 218] width 636 height 23
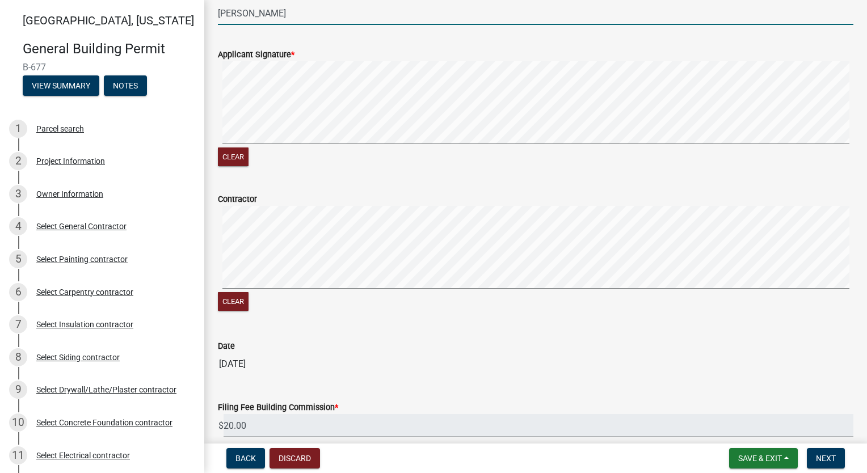
scroll to position [257, 0]
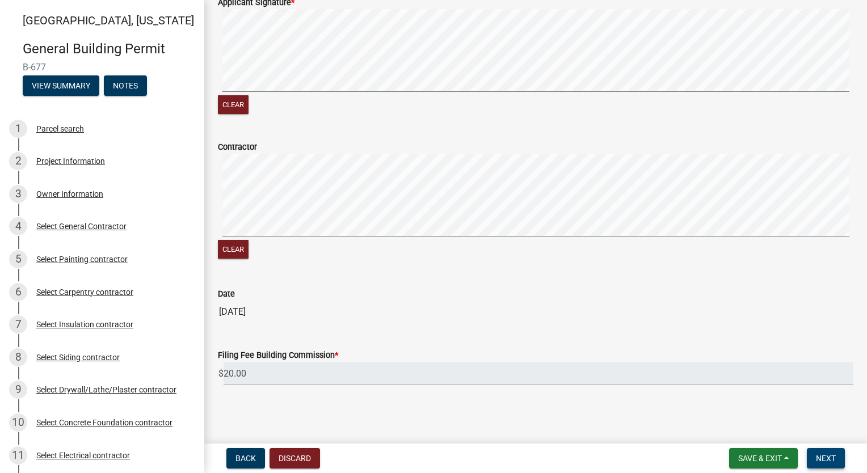
click at [823, 455] on span "Next" at bounding box center [826, 458] width 20 height 9
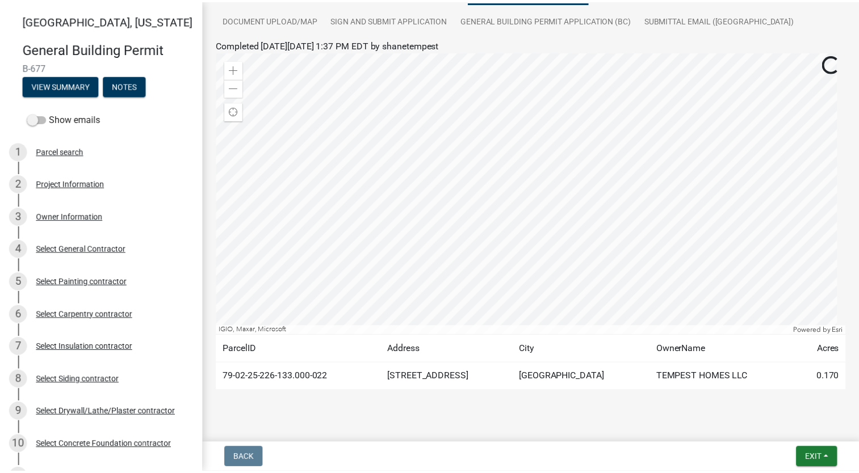
scroll to position [246, 0]
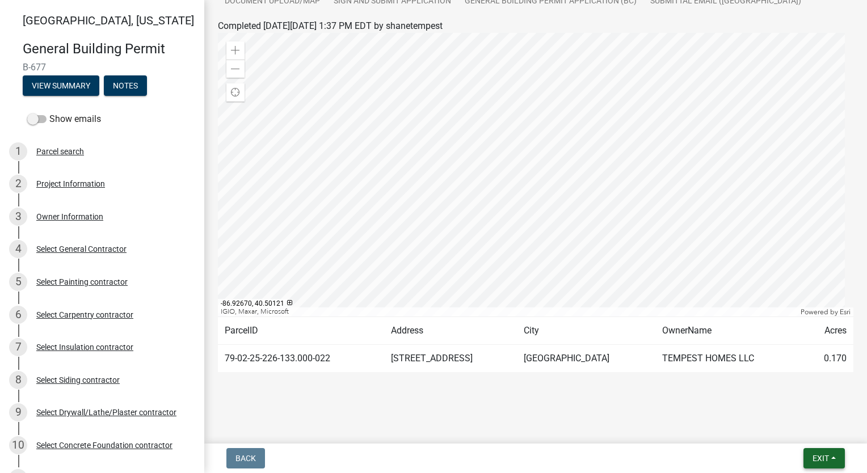
click at [819, 454] on span "Exit" at bounding box center [821, 458] width 16 height 9
click at [802, 423] on button "Save & Exit" at bounding box center [800, 428] width 91 height 27
